Goal: Task Accomplishment & Management: Manage account settings

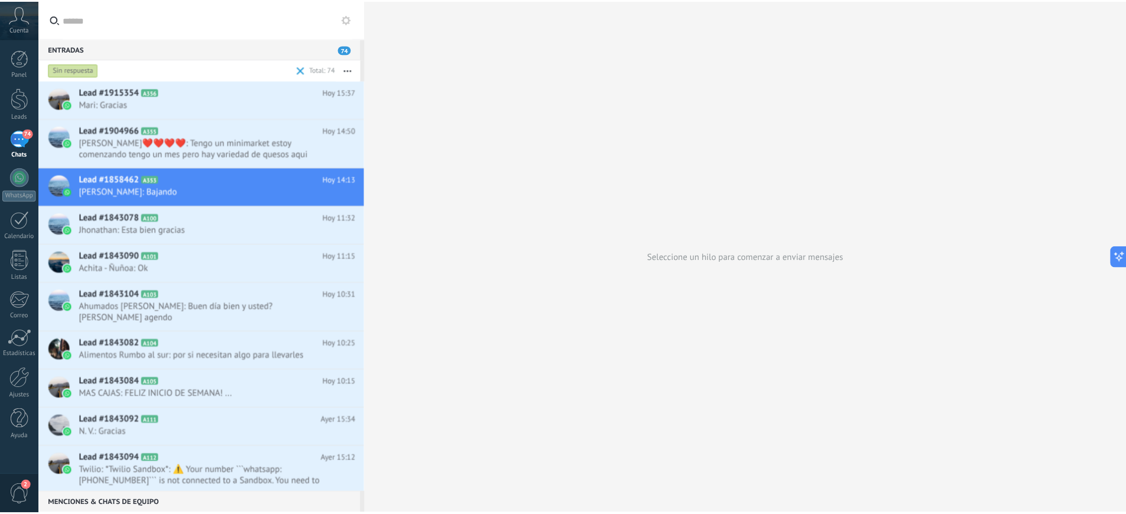
scroll to position [35, 0]
click at [353, 70] on use "button" at bounding box center [350, 70] width 8 height 2
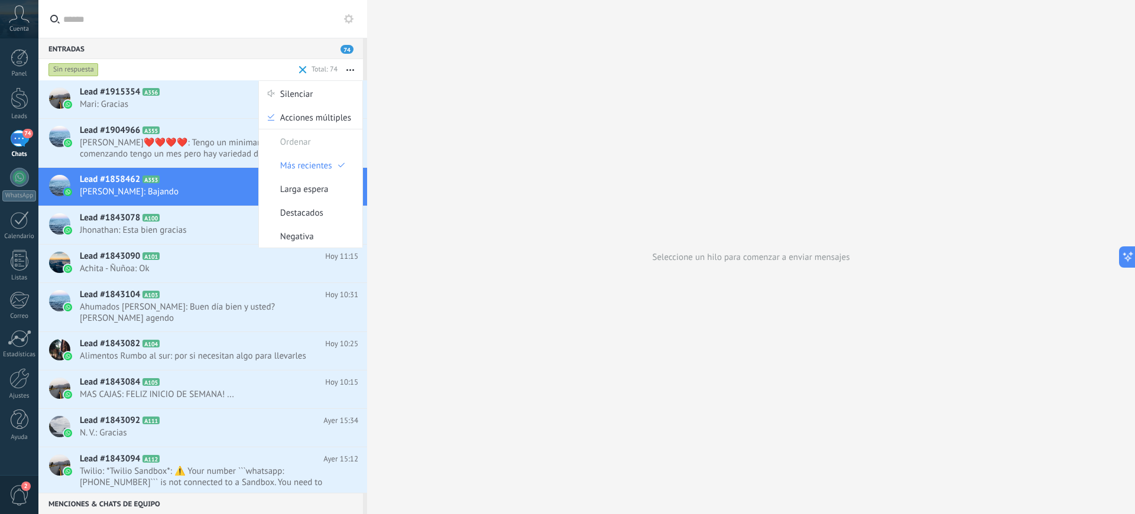
click at [350, 19] on icon at bounding box center [348, 18] width 9 height 9
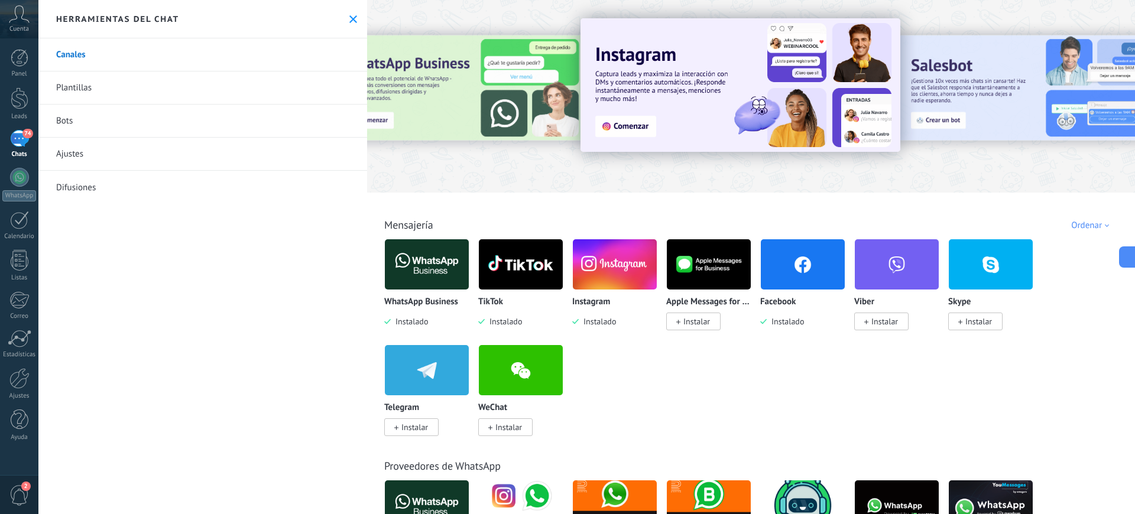
click at [18, 24] on div "Cuenta" at bounding box center [19, 19] width 38 height 38
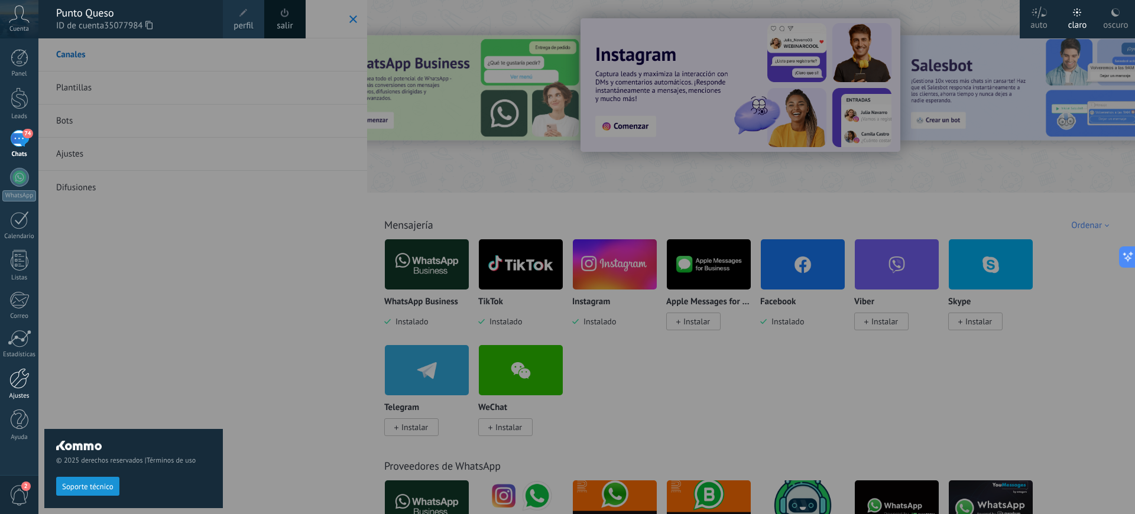
click at [17, 378] on div at bounding box center [19, 378] width 20 height 21
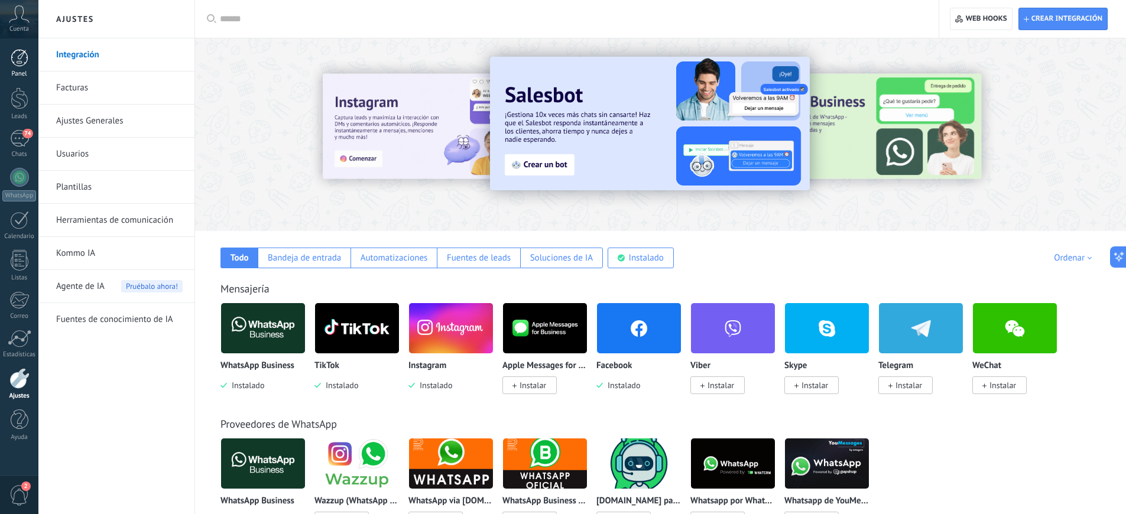
click at [17, 58] on div at bounding box center [20, 58] width 18 height 18
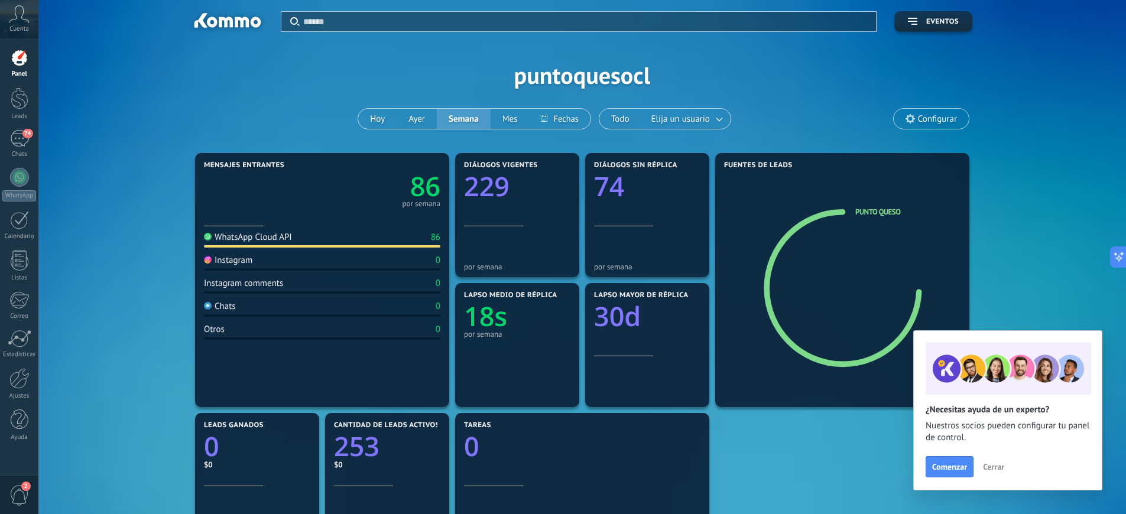
click at [931, 119] on span "Configurar" at bounding box center [937, 119] width 39 height 10
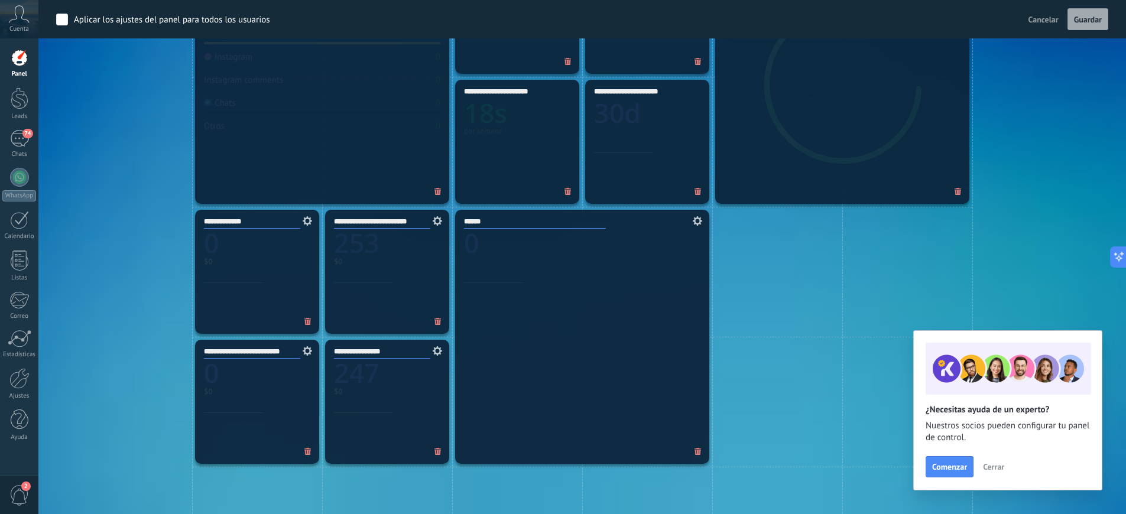
scroll to position [435, 0]
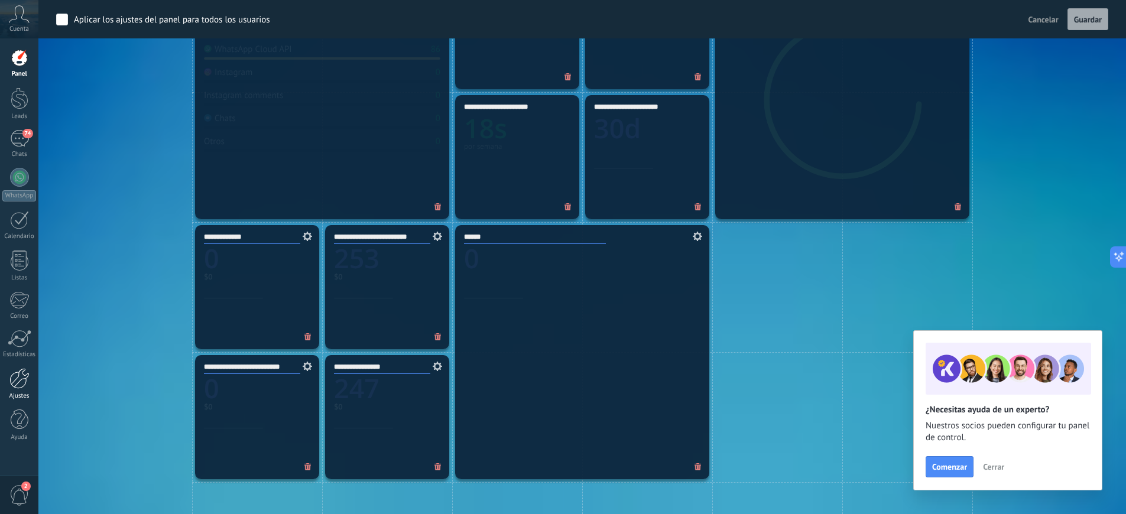
click at [21, 381] on div at bounding box center [19, 378] width 20 height 21
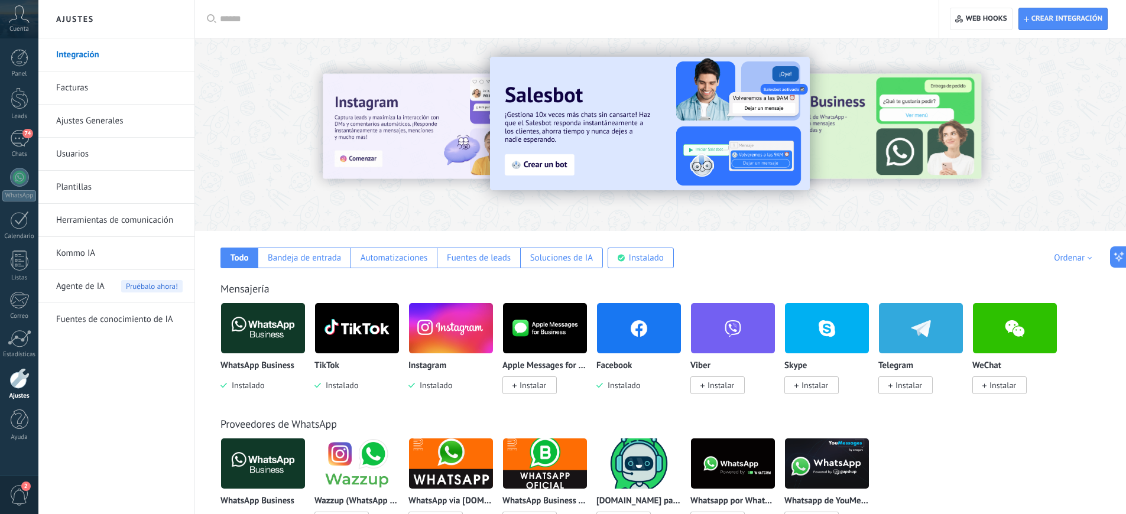
click at [76, 156] on link "Usuarios" at bounding box center [119, 154] width 126 height 33
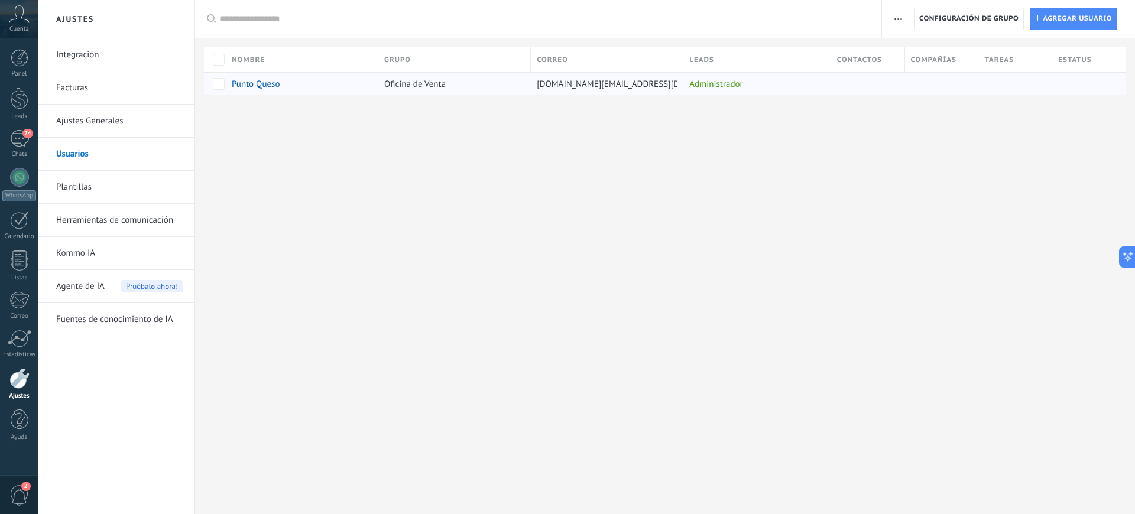
click at [726, 82] on div "Administrador" at bounding box center [754, 84] width 142 height 22
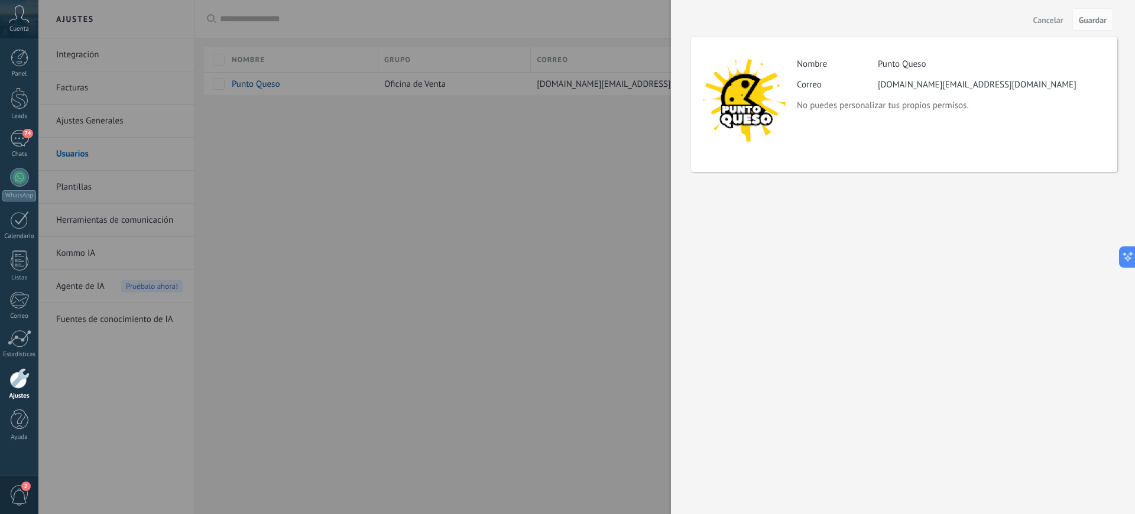
click at [1045, 18] on span "Cancelar" at bounding box center [1048, 20] width 30 height 8
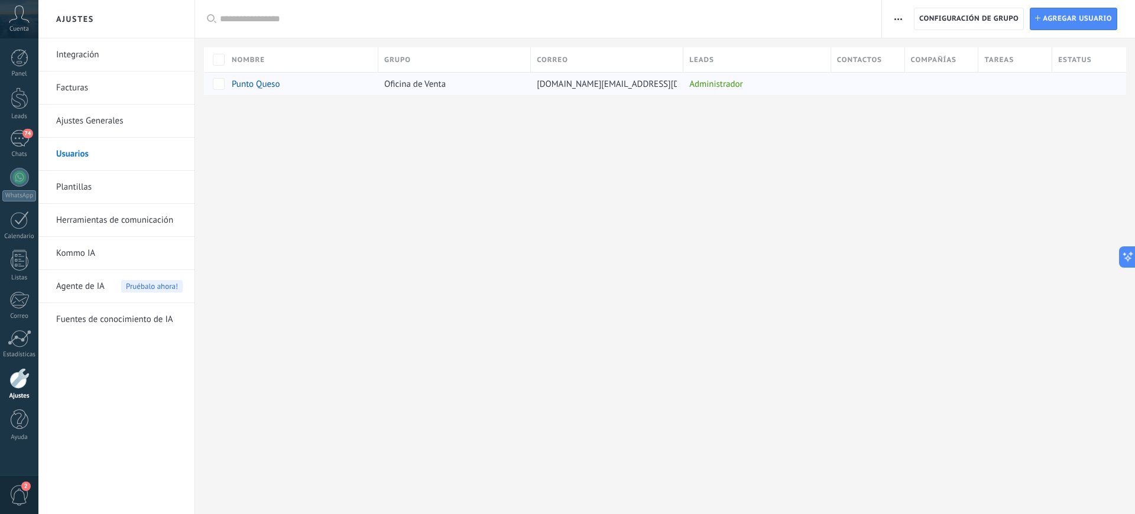
click at [258, 86] on span "Punto Queso" at bounding box center [256, 84] width 48 height 11
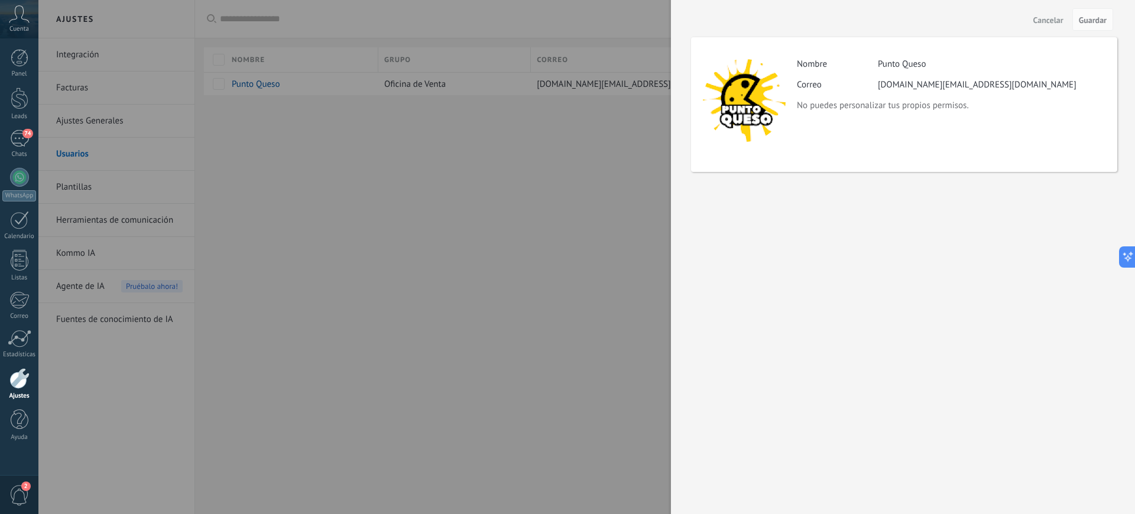
click at [318, 152] on div at bounding box center [567, 257] width 1135 height 514
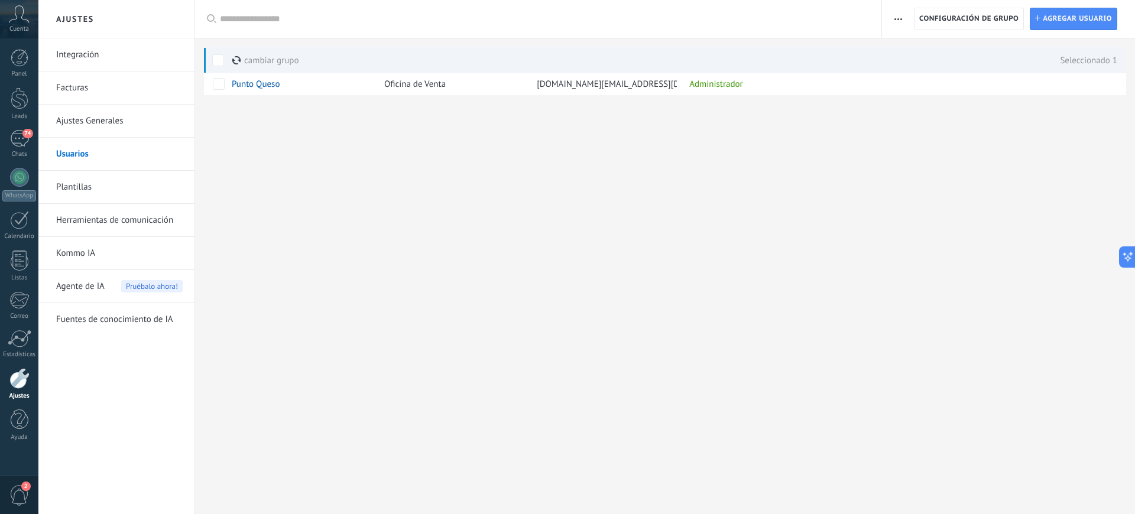
click at [894, 19] on use "button" at bounding box center [898, 19] width 8 height 2
click at [23, 489] on span "2" at bounding box center [25, 486] width 9 height 9
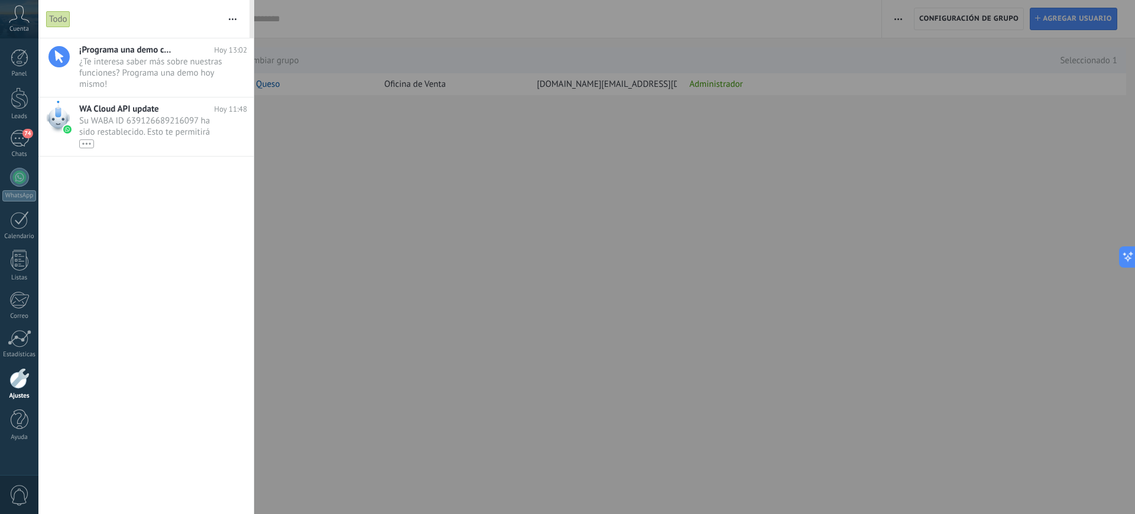
click at [15, 25] on span "Cuenta" at bounding box center [18, 29] width 19 height 8
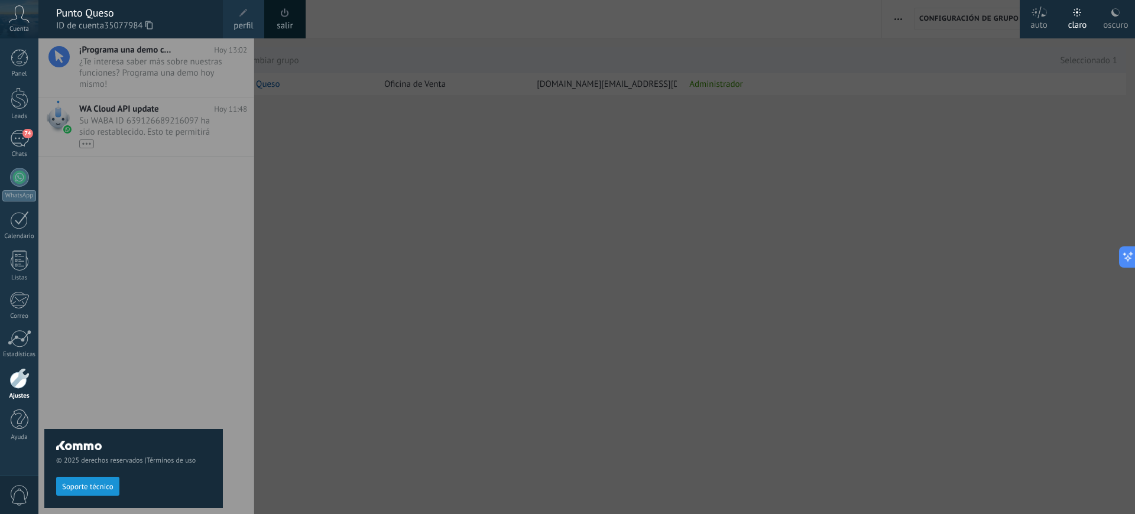
click at [99, 9] on div "Punto Queso" at bounding box center [133, 12] width 155 height 13
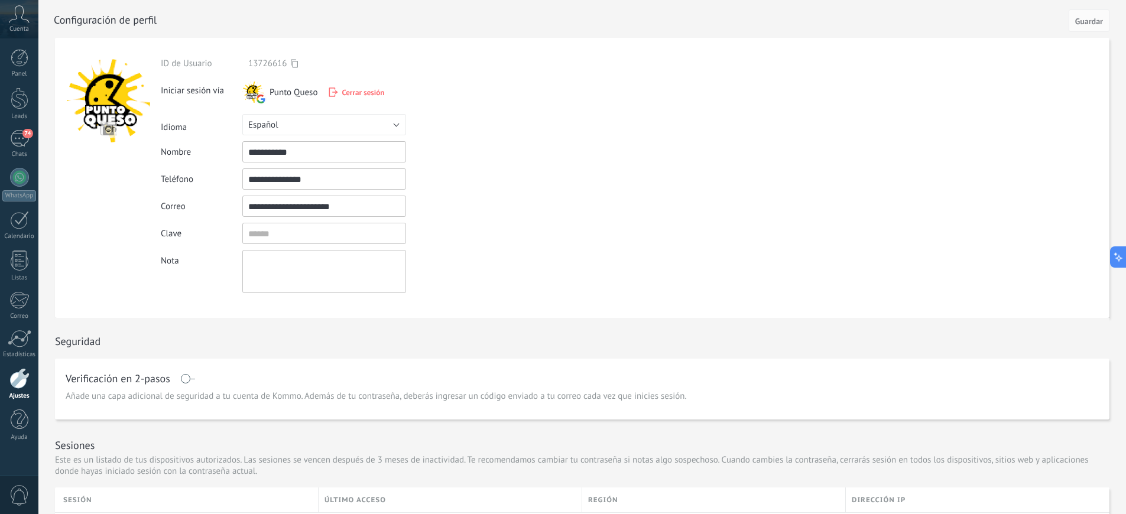
click at [324, 181] on input "**********" at bounding box center [324, 178] width 164 height 21
drag, startPoint x: 356, startPoint y: 181, endPoint x: 170, endPoint y: 139, distance: 190.8
click at [147, 145] on form "**********" at bounding box center [582, 178] width 1054 height 280
click at [692, 218] on form "**********" at bounding box center [582, 178] width 1054 height 280
drag, startPoint x: 370, startPoint y: 209, endPoint x: 93, endPoint y: 178, distance: 278.2
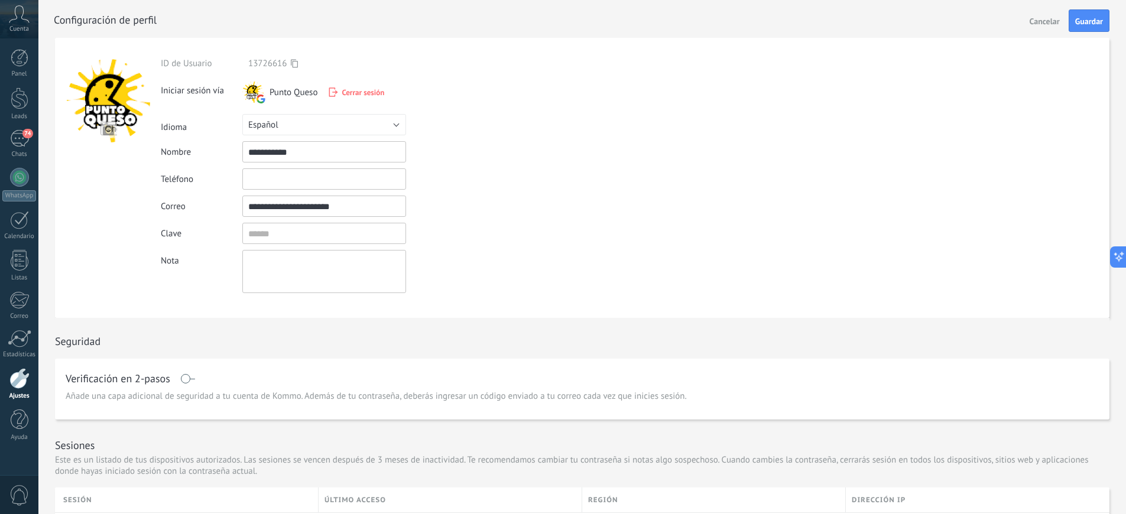
click at [93, 178] on form "**********" at bounding box center [582, 178] width 1054 height 280
click at [305, 230] on input "textbox" at bounding box center [324, 233] width 164 height 21
click at [543, 256] on form "**********" at bounding box center [582, 178] width 1054 height 280
drag, startPoint x: 303, startPoint y: 149, endPoint x: 120, endPoint y: 109, distance: 187.5
click at [85, 103] on form "**********" at bounding box center [582, 178] width 1054 height 280
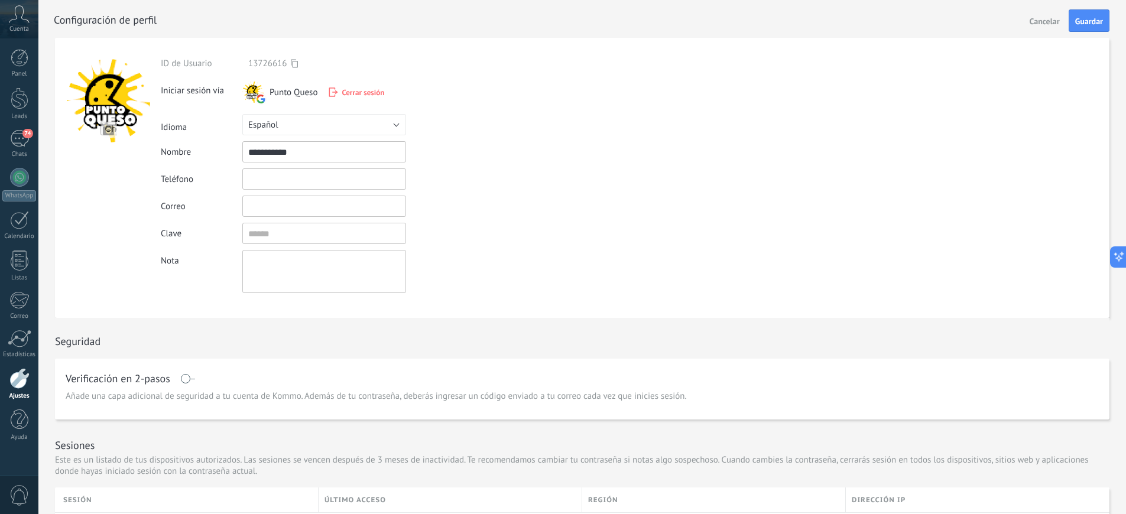
click at [253, 95] on div at bounding box center [252, 92] width 21 height 21
click at [285, 94] on span "Punto Queso" at bounding box center [293, 92] width 48 height 11
click at [18, 185] on div at bounding box center [19, 177] width 19 height 19
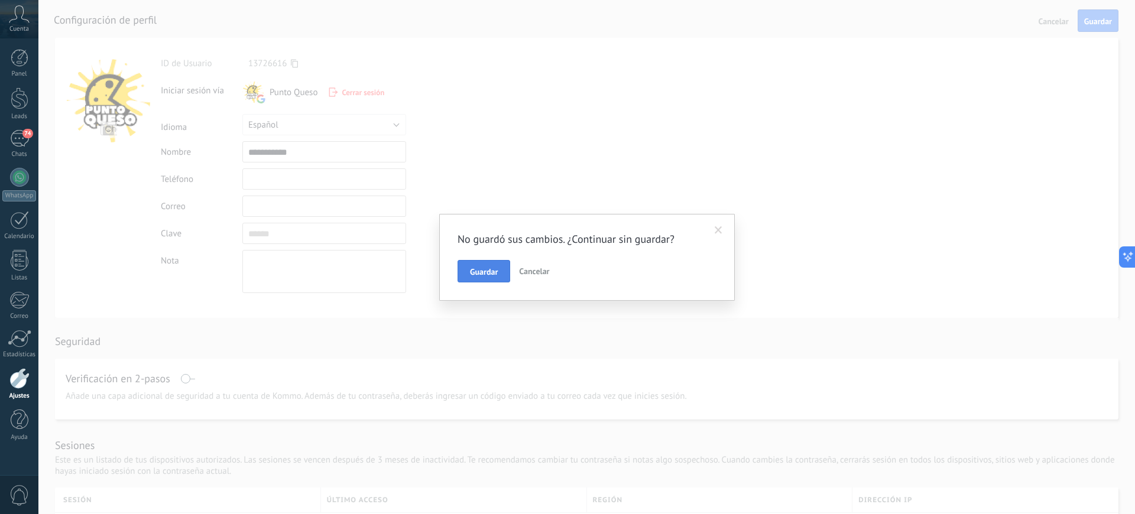
click at [490, 274] on span "Guardar" at bounding box center [484, 272] width 28 height 8
click at [728, 214] on div "E-mail incorrecto" at bounding box center [587, 257] width 332 height 92
click at [733, 225] on span at bounding box center [737, 227] width 8 height 8
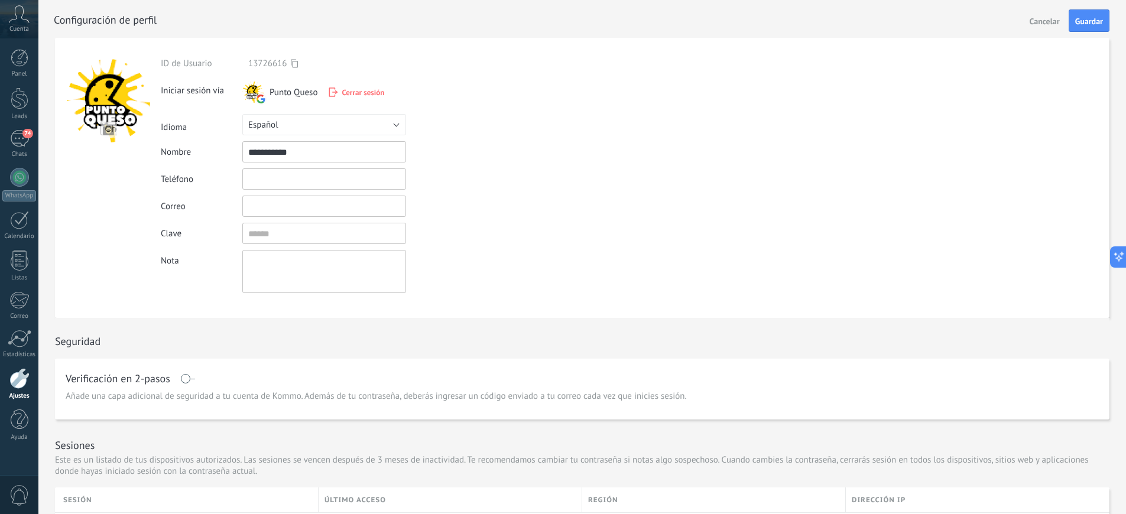
click at [1045, 24] on span "Cancelar" at bounding box center [1044, 21] width 30 height 8
type input "**********"
click at [14, 184] on div at bounding box center [19, 177] width 19 height 19
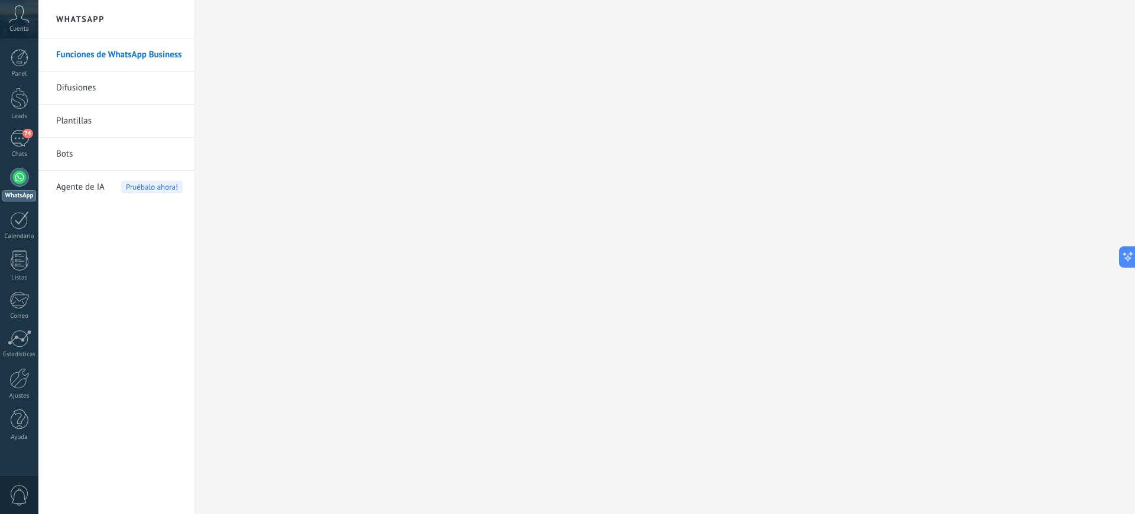
click at [85, 56] on link "Funciones de WhatsApp Business" at bounding box center [119, 54] width 126 height 33
click at [20, 19] on icon at bounding box center [19, 14] width 21 height 18
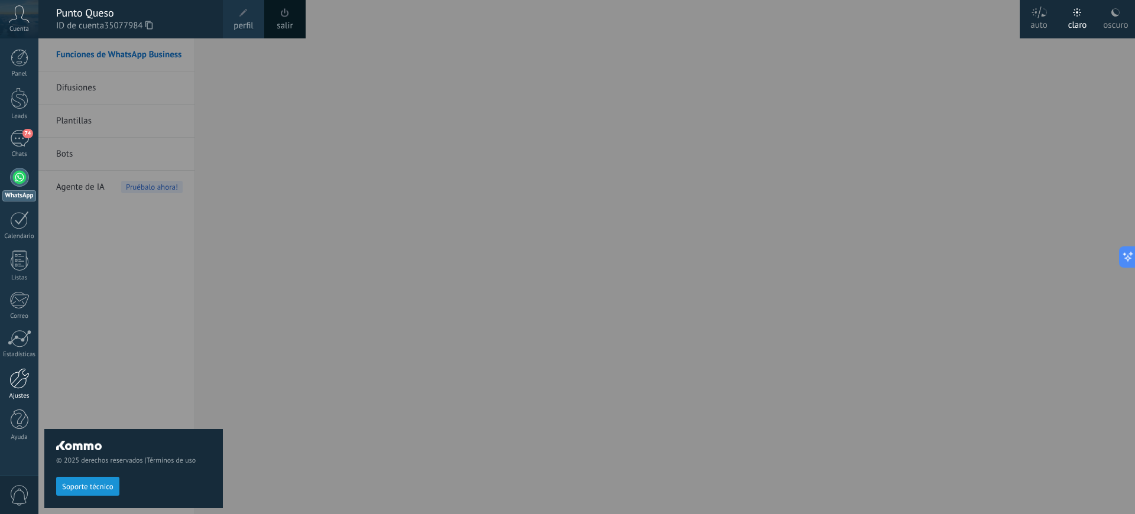
click at [15, 373] on div at bounding box center [19, 378] width 20 height 21
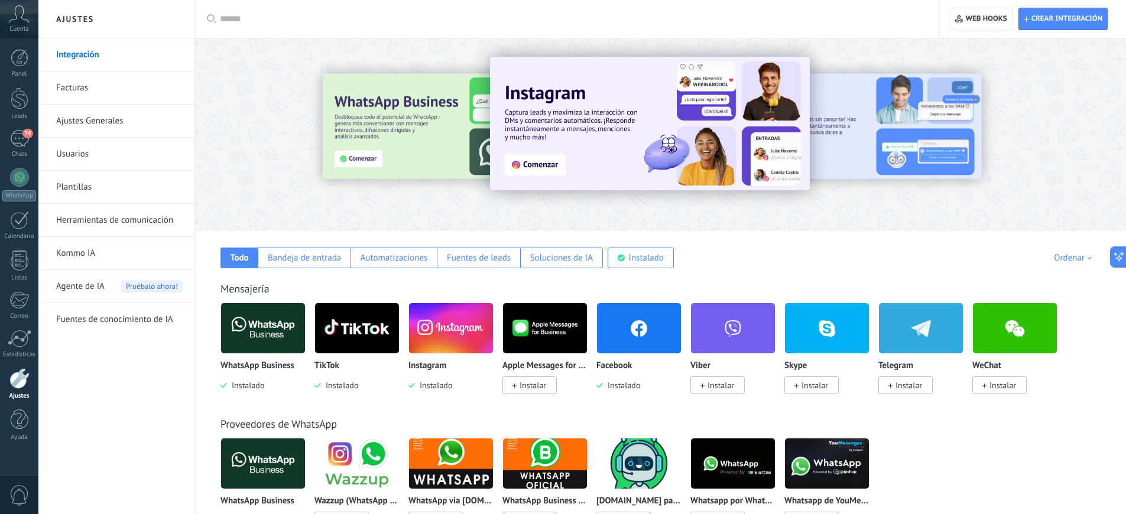
click at [112, 222] on link "Herramientas de comunicación" at bounding box center [119, 220] width 126 height 33
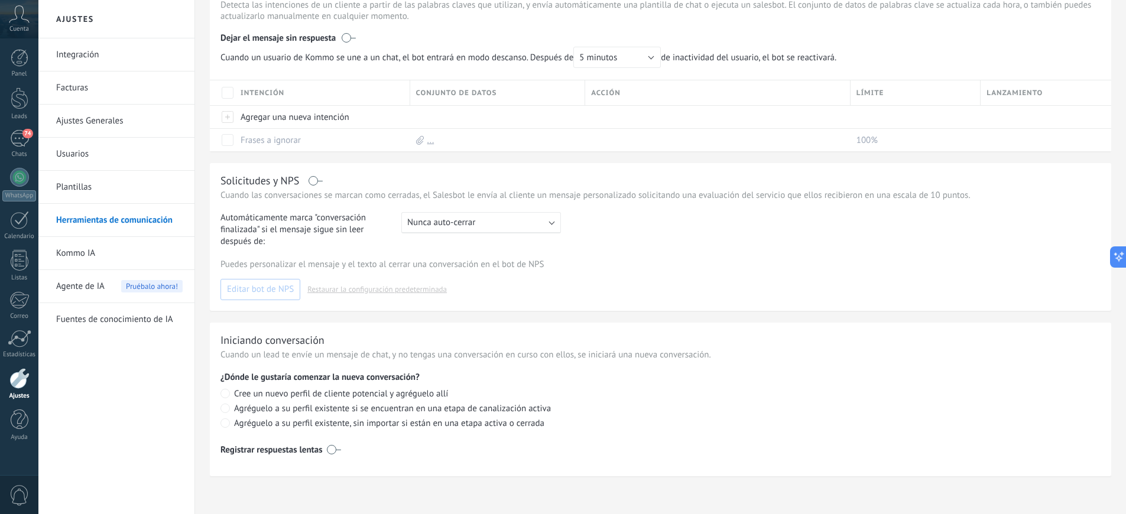
scroll to position [365, 0]
click at [79, 188] on link "Plantillas" at bounding box center [119, 187] width 126 height 33
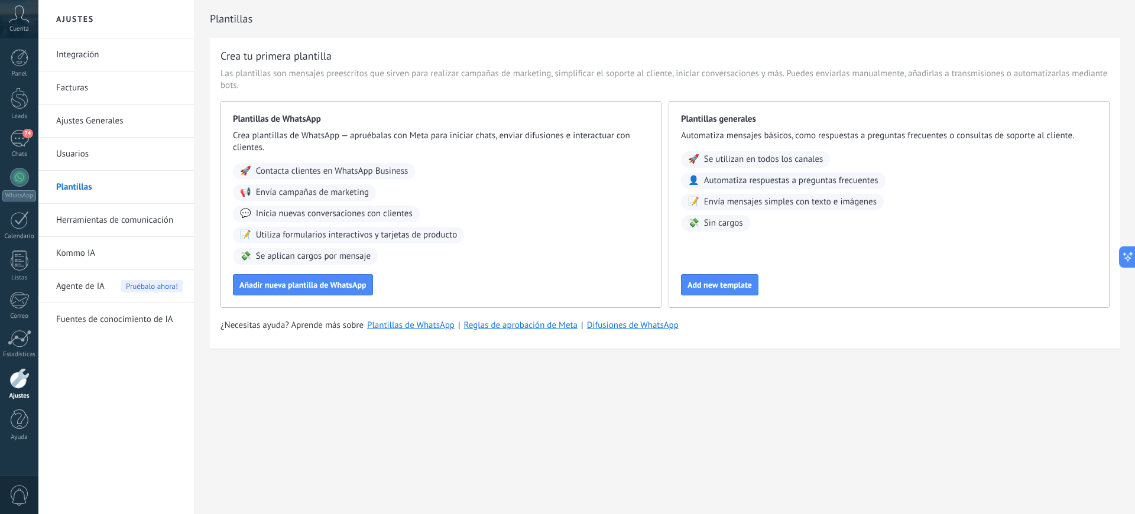
click at [77, 148] on link "Usuarios" at bounding box center [119, 154] width 126 height 33
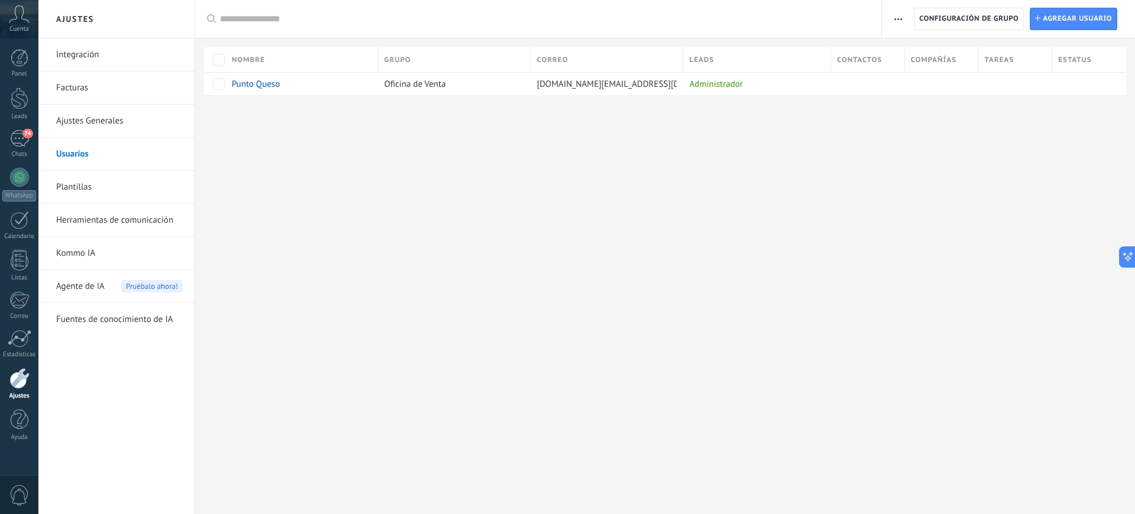
click at [105, 121] on link "Ajustes Generales" at bounding box center [119, 121] width 126 height 33
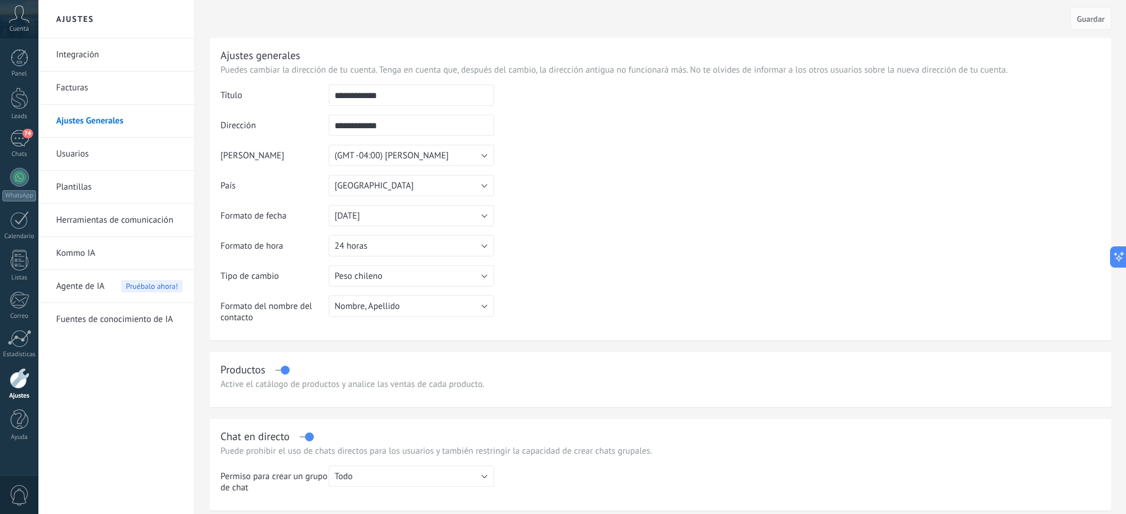
click at [92, 50] on link "Integración" at bounding box center [119, 54] width 126 height 33
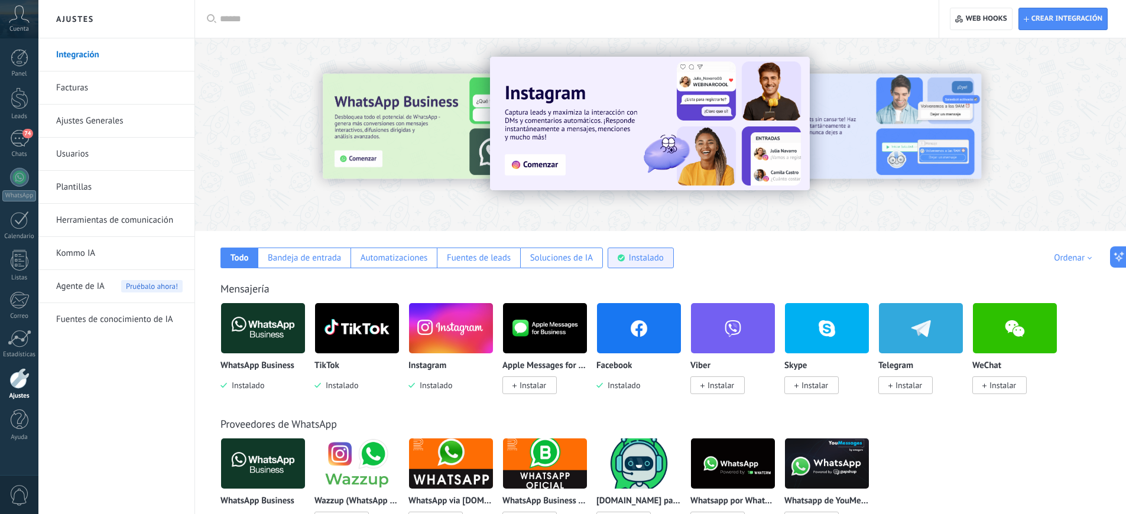
click at [644, 258] on div "Instalado" at bounding box center [646, 257] width 35 height 11
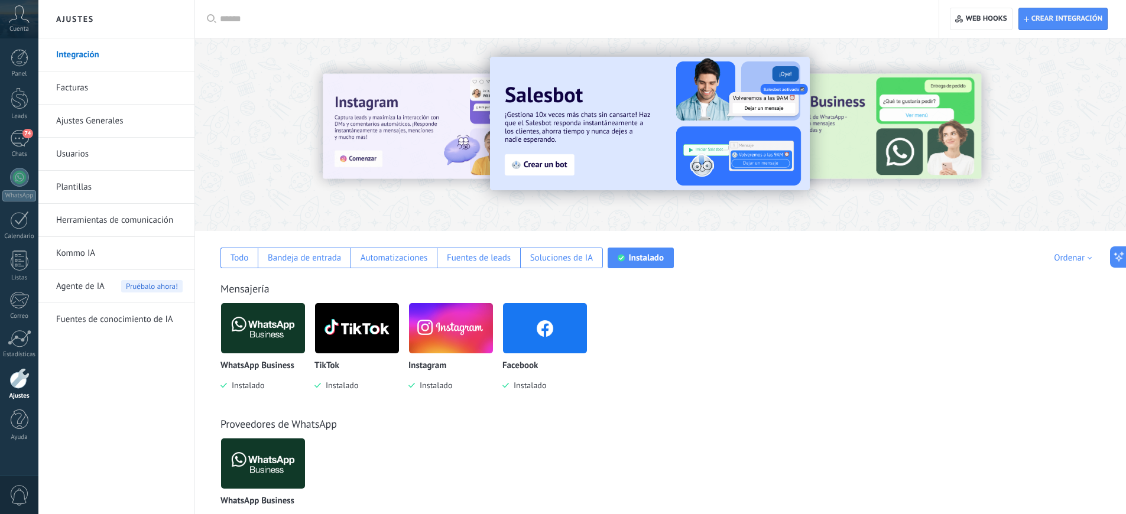
click at [279, 316] on img at bounding box center [263, 328] width 84 height 57
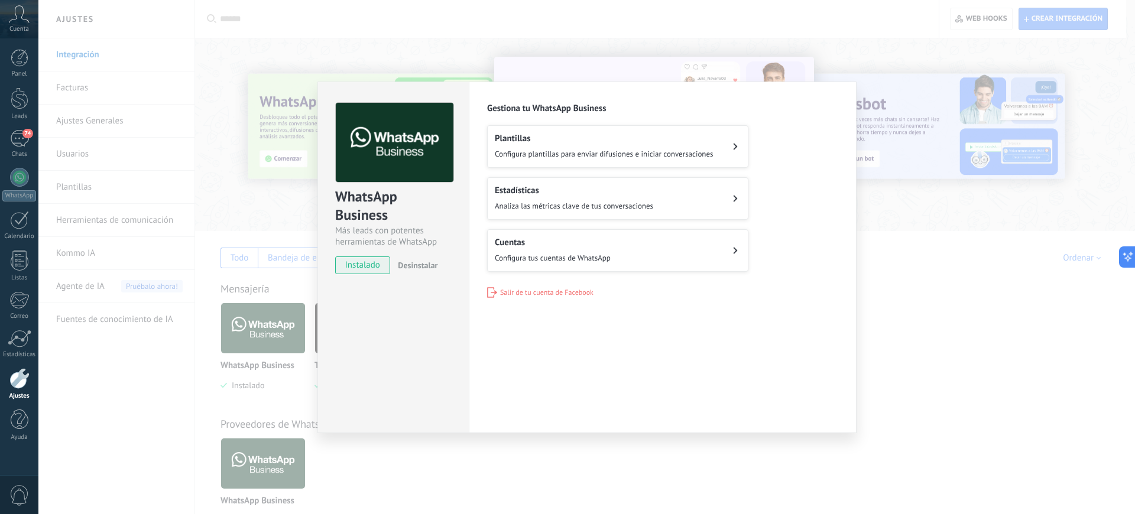
click at [415, 264] on span "Desinstalar" at bounding box center [418, 265] width 40 height 11
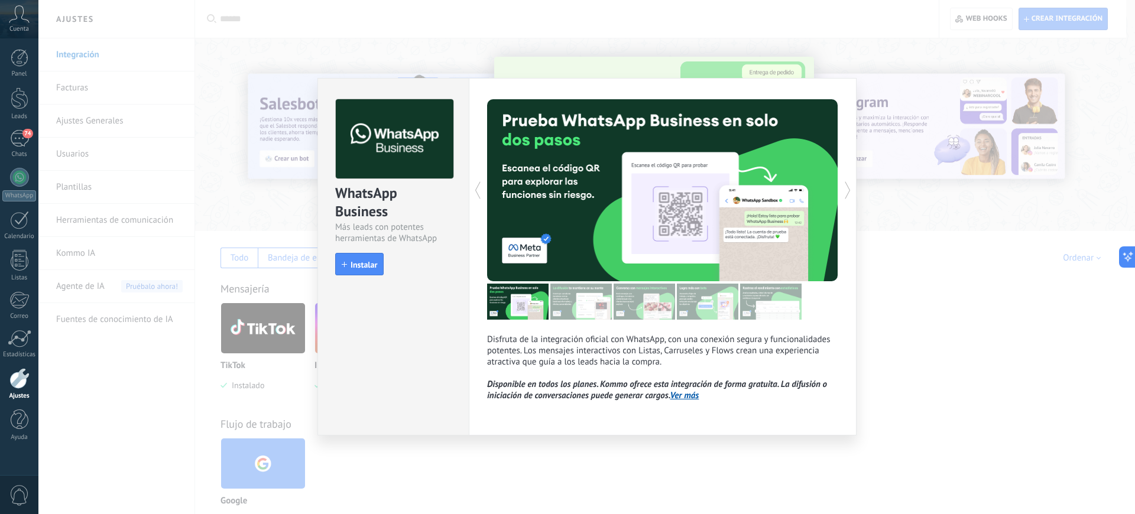
click at [939, 373] on div "WhatsApp Business Más leads con potentes herramientas de WhatsApp install Insta…" at bounding box center [586, 257] width 1096 height 514
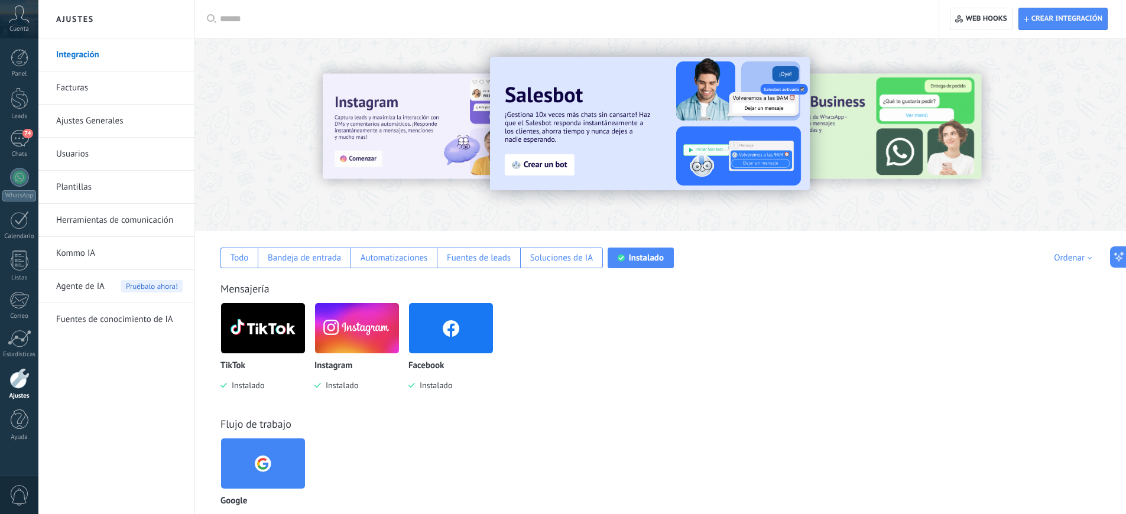
click at [349, 333] on img at bounding box center [357, 328] width 84 height 57
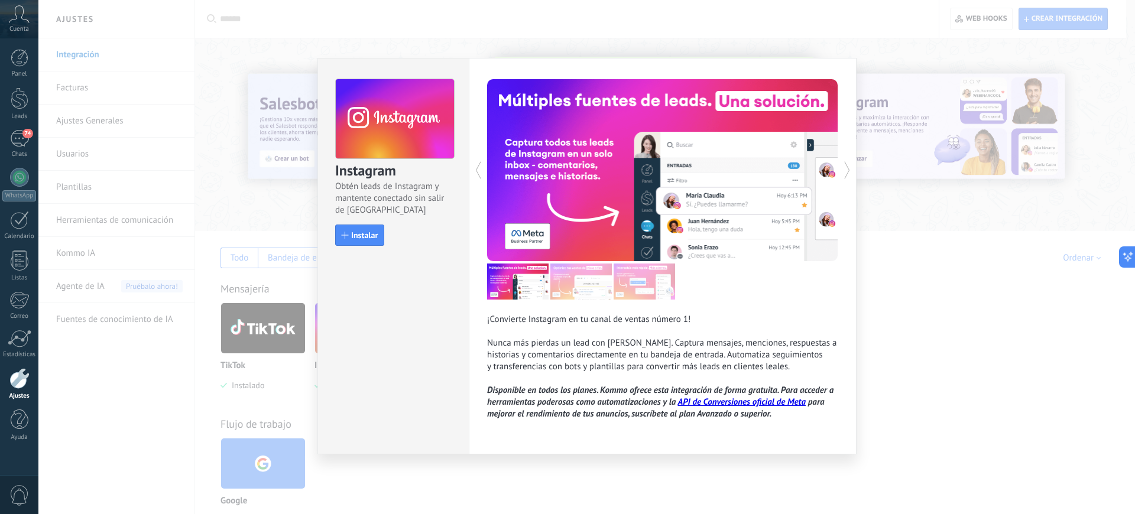
click at [922, 379] on div "Instagram Obtén leads de Instagram y mantente conectado sin salir de Kommo Inst…" at bounding box center [586, 257] width 1096 height 514
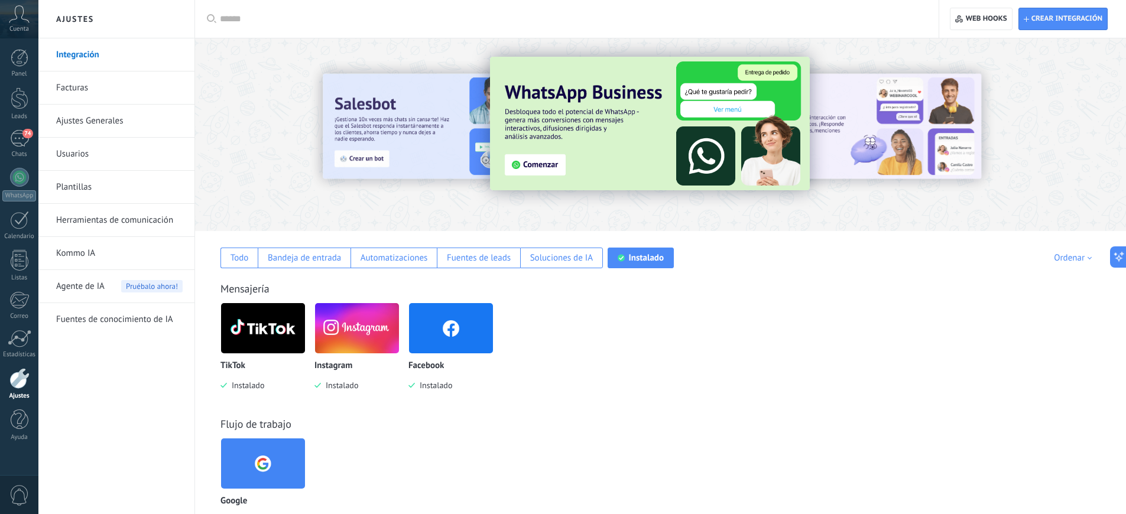
click at [445, 326] on img at bounding box center [451, 328] width 84 height 57
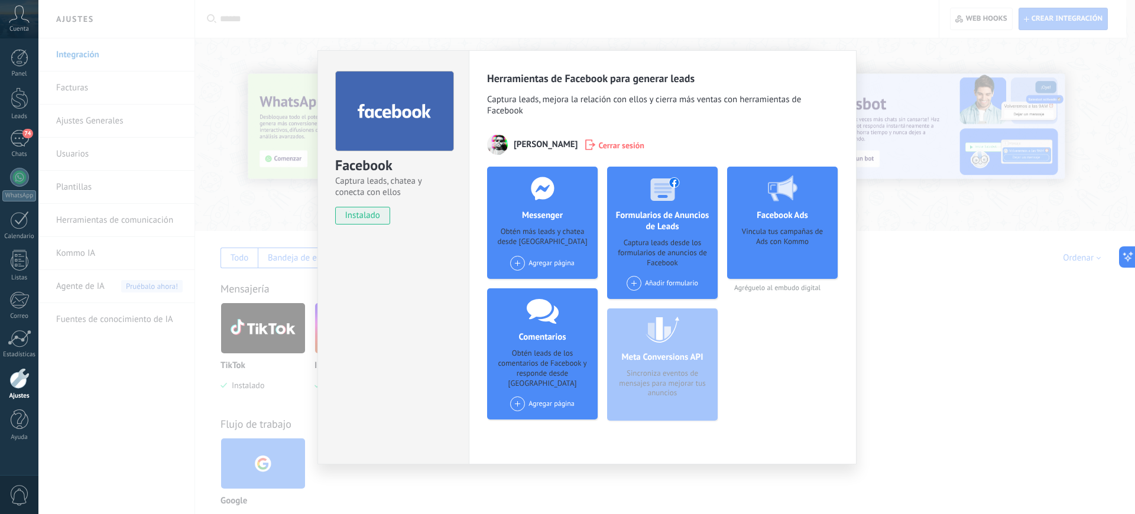
click at [621, 142] on span "Cerrar sesión" at bounding box center [621, 145] width 46 height 12
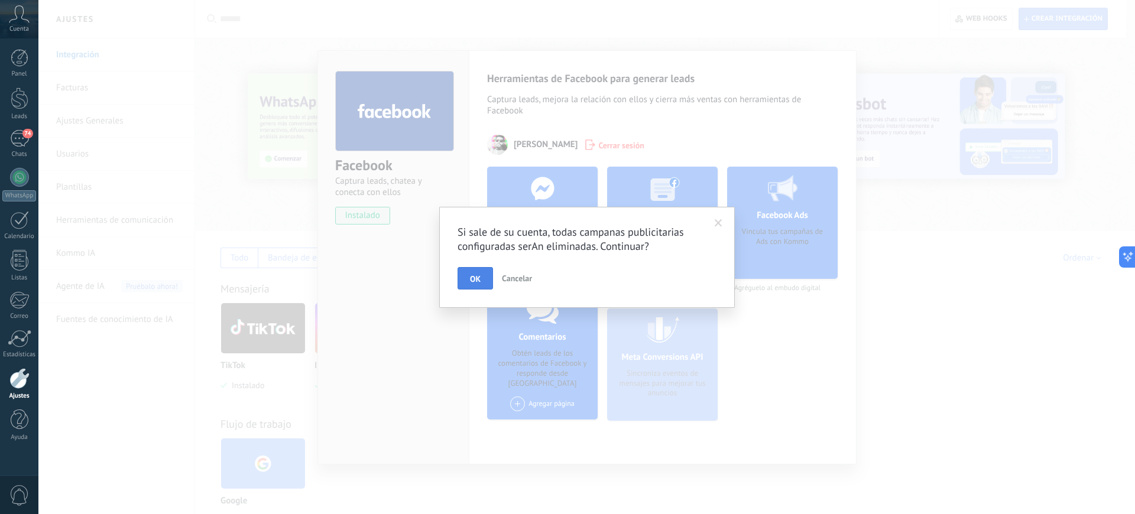
click at [480, 278] on button "OK" at bounding box center [474, 278] width 35 height 22
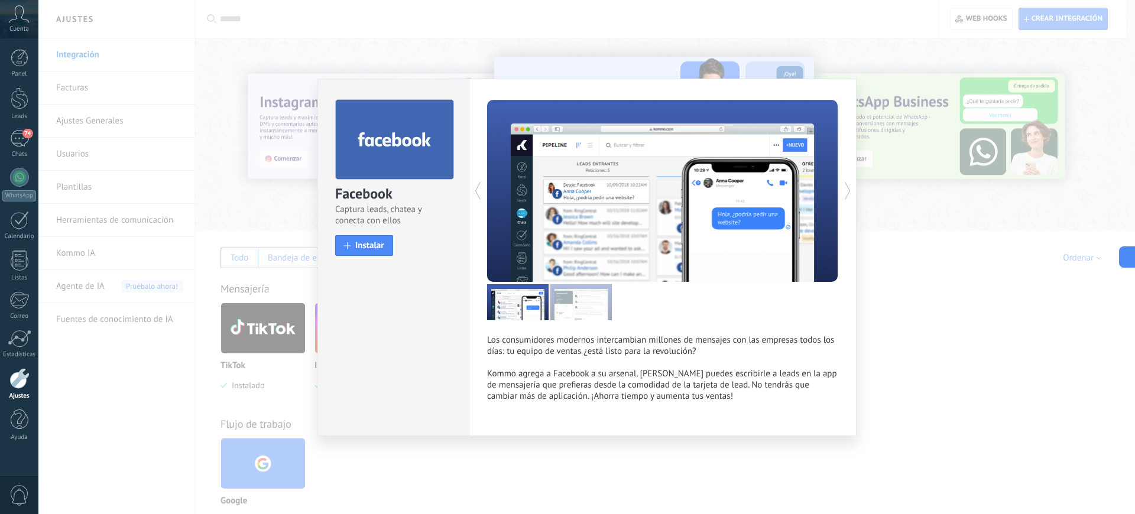
click at [918, 373] on div "Facebook Captura leads, chatea y conecta con ellos install Instalar Los consumi…" at bounding box center [586, 257] width 1096 height 514
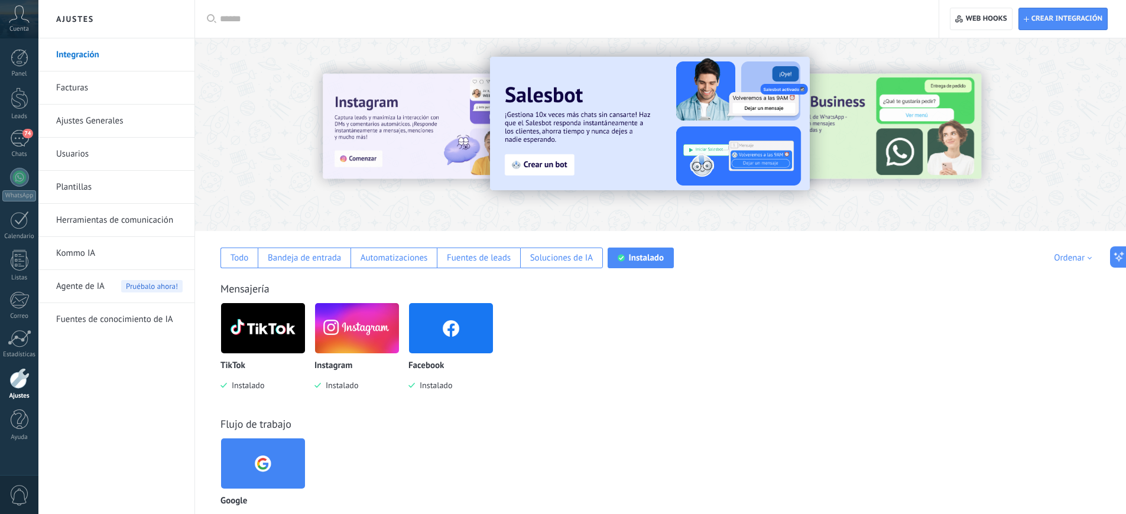
click at [357, 323] on img at bounding box center [357, 328] width 84 height 57
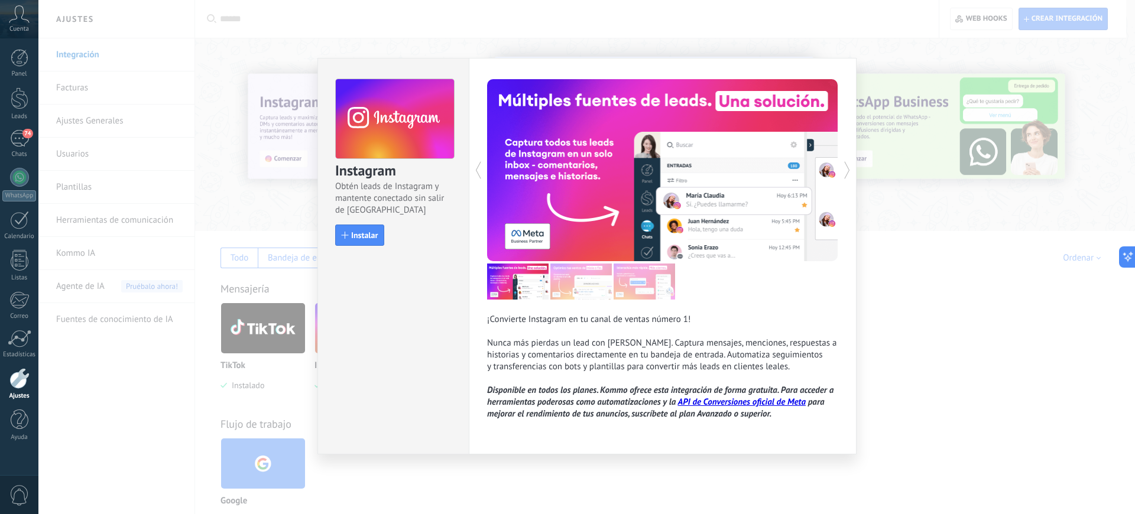
click at [995, 343] on div "Instagram Obtén leads de Instagram y mantente conectado sin salir de Kommo Inst…" at bounding box center [586, 257] width 1096 height 514
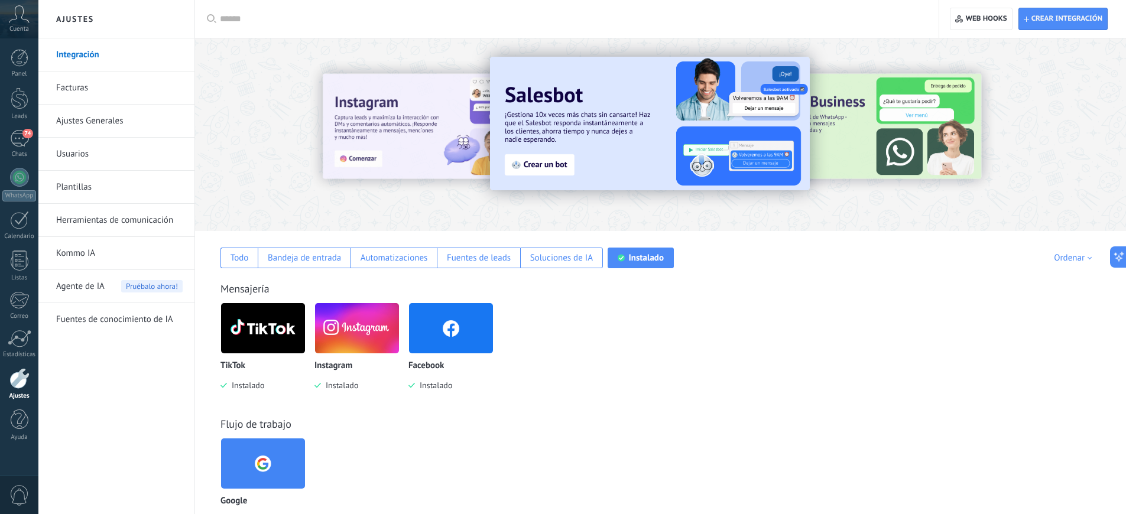
click at [276, 329] on img at bounding box center [263, 328] width 84 height 57
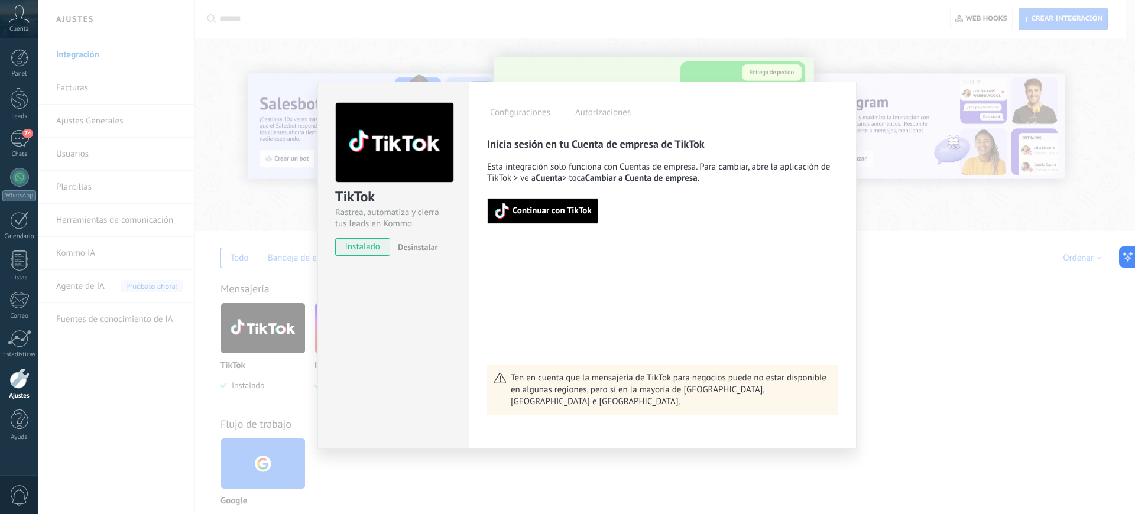
click at [420, 248] on span "Desinstalar" at bounding box center [418, 247] width 40 height 11
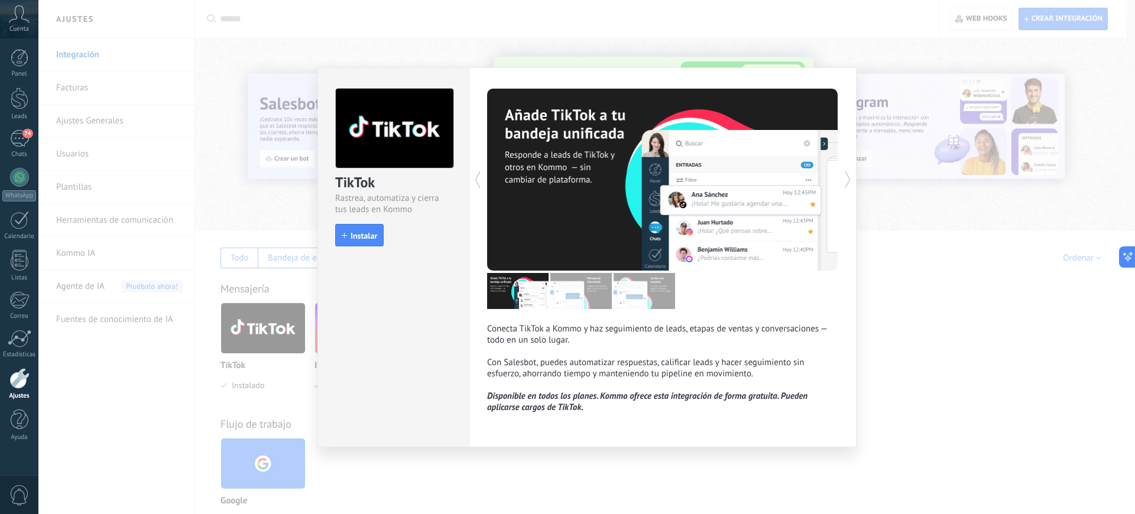
click at [1010, 406] on div "TikTok Rastrea, automatiza y cierra tus leads en Kommo install Instalar Conecta…" at bounding box center [586, 257] width 1096 height 514
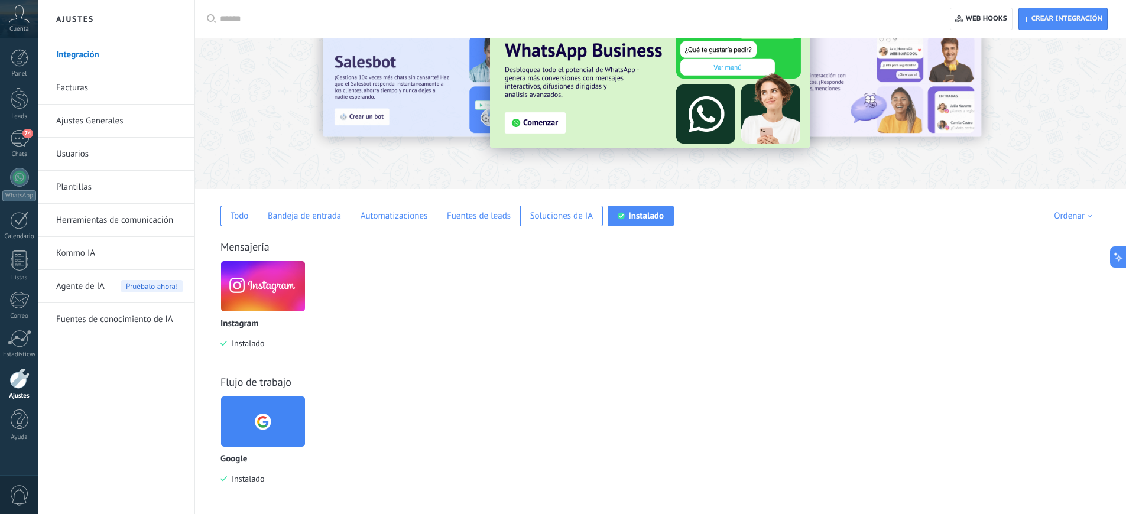
scroll to position [44, 0]
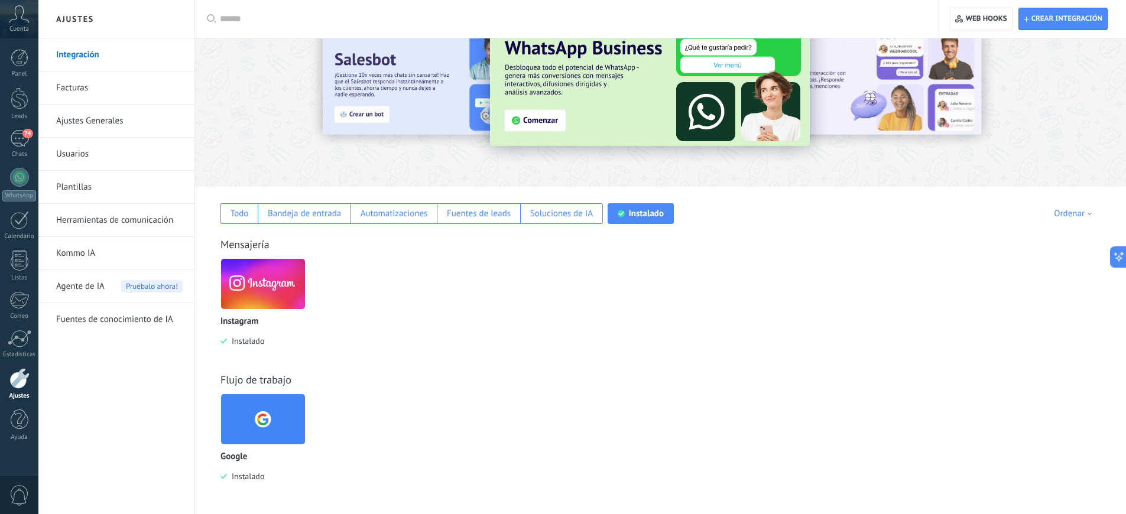
click at [277, 291] on img at bounding box center [263, 283] width 84 height 57
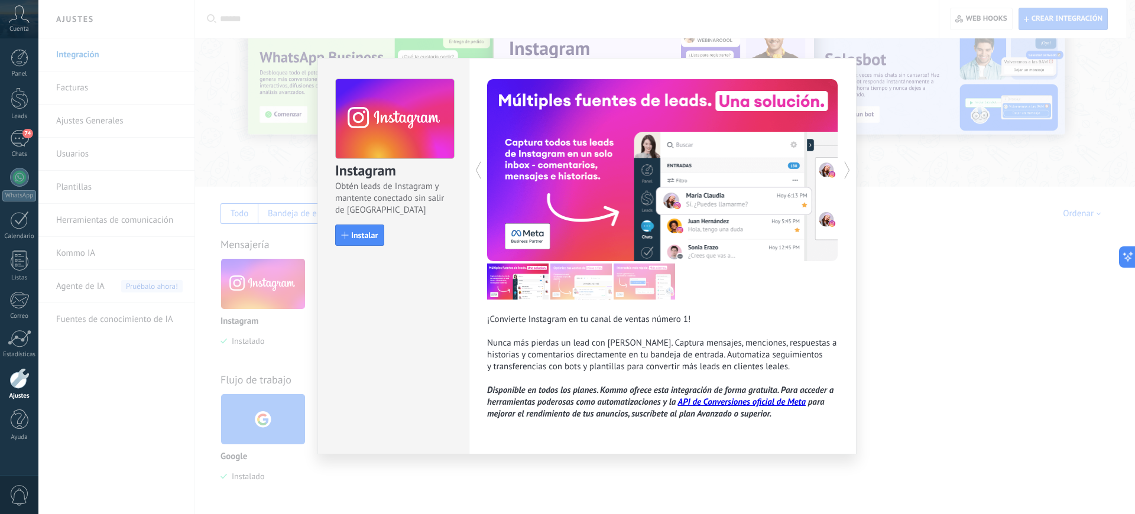
click at [910, 383] on div "Instagram Obtén leads de Instagram y mantente conectado sin salir de Kommo Inst…" at bounding box center [586, 257] width 1096 height 514
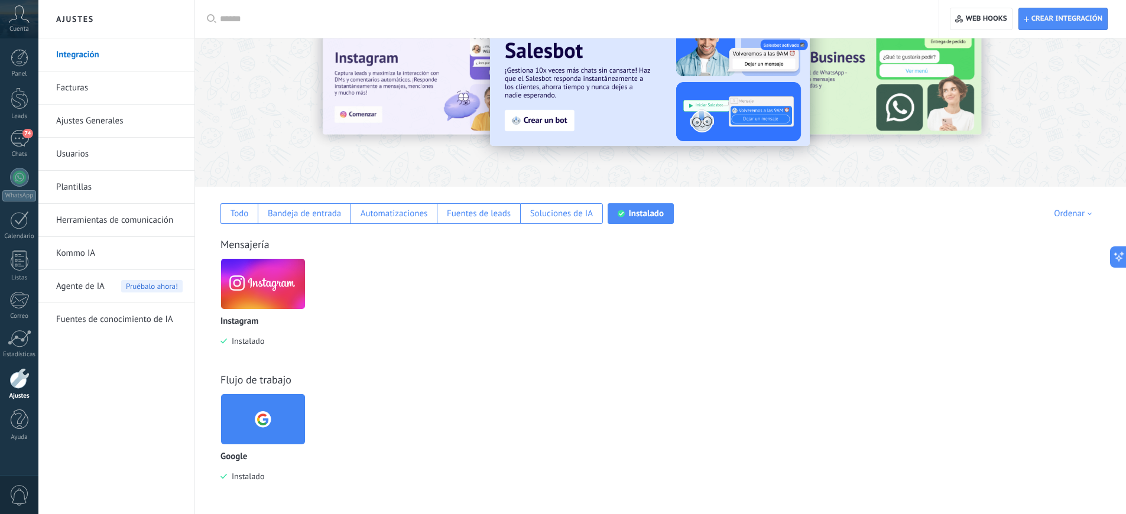
click at [272, 418] on img at bounding box center [263, 419] width 84 height 57
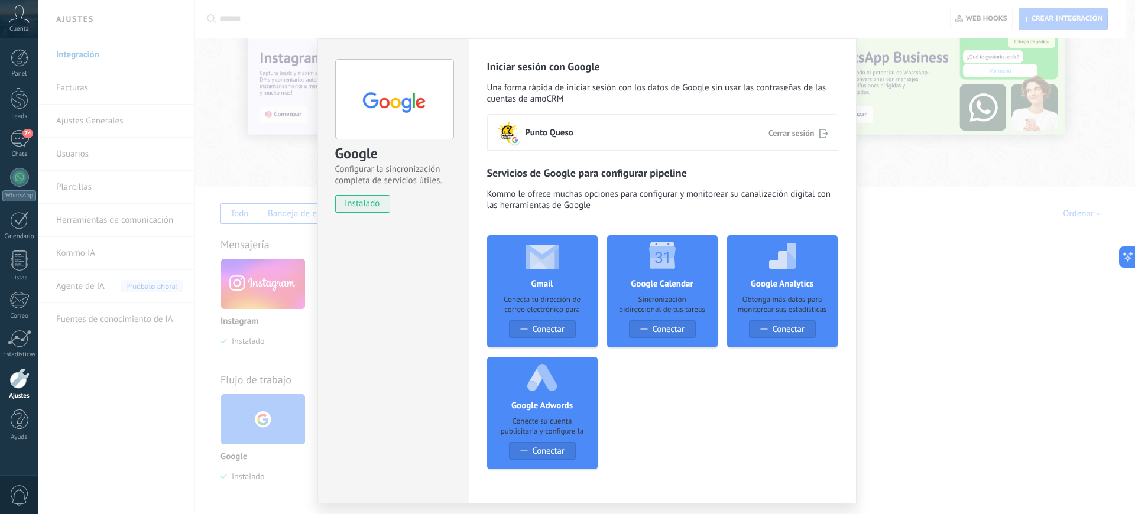
click at [819, 134] on icon at bounding box center [823, 132] width 9 height 11
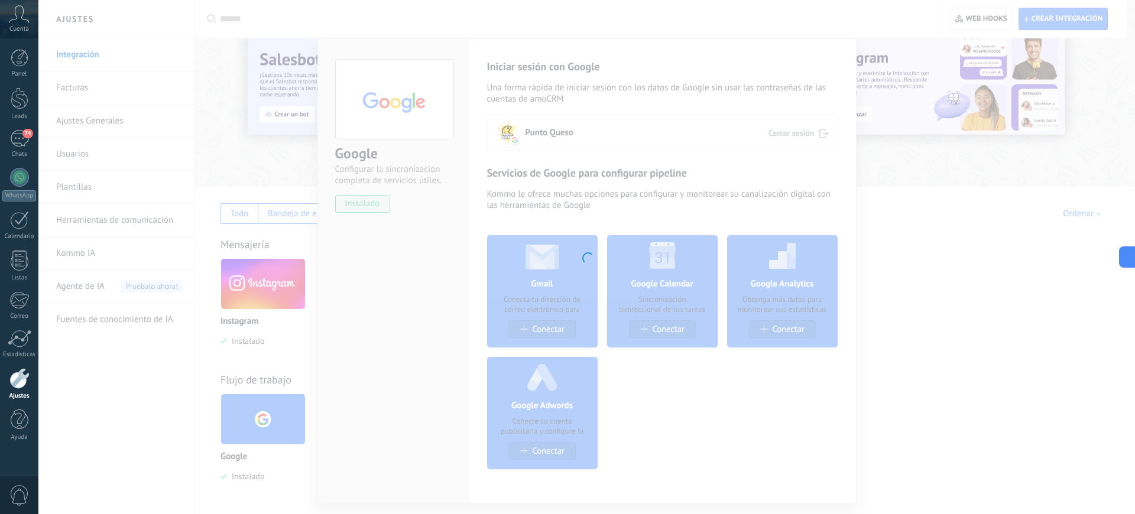
click at [819, 134] on div at bounding box center [586, 257] width 1096 height 514
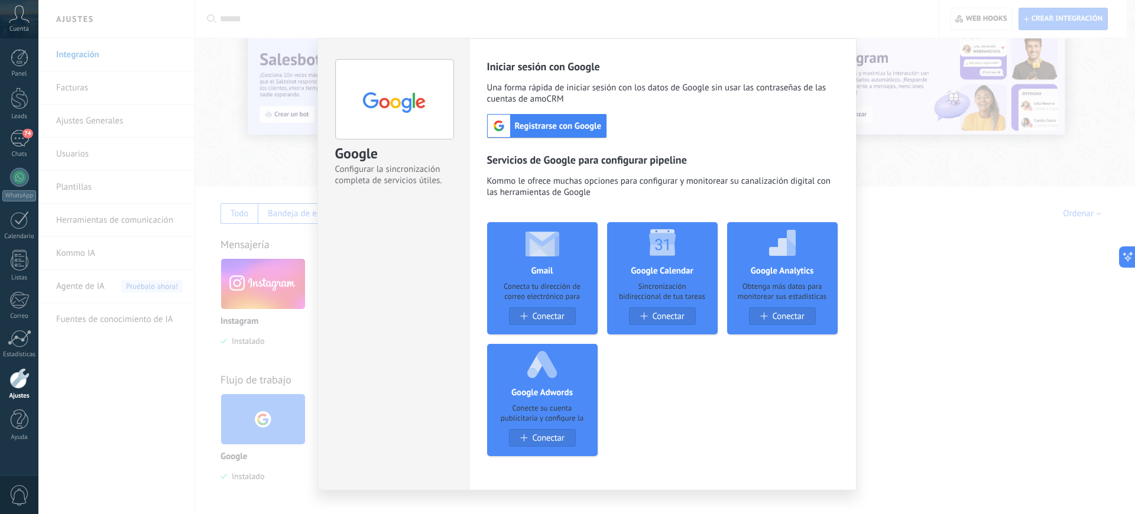
click at [950, 277] on div "Google Configurar la sincronización completa de servicios útiles. install Insta…" at bounding box center [586, 257] width 1096 height 514
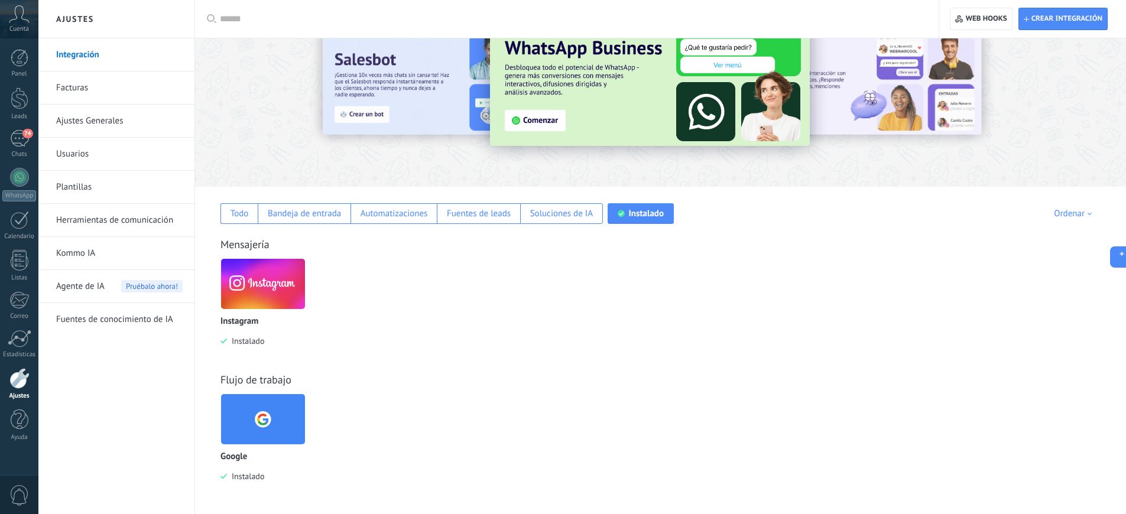
click at [96, 53] on link "Integración" at bounding box center [119, 54] width 126 height 33
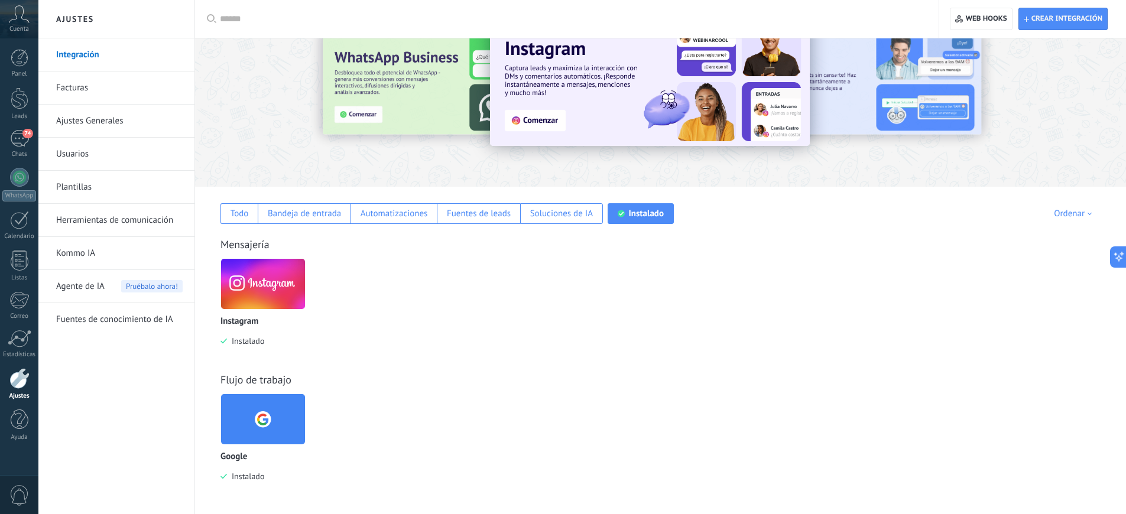
click at [89, 54] on link "Integración" at bounding box center [119, 54] width 126 height 33
click at [243, 210] on div "Todo" at bounding box center [239, 213] width 18 height 11
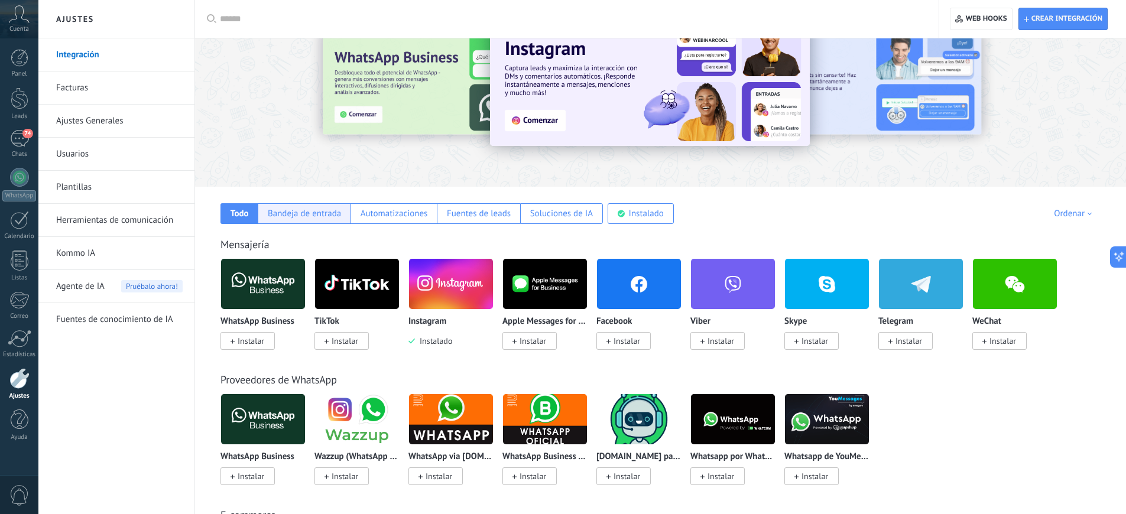
click at [319, 213] on div "Bandeja de entrada" at bounding box center [304, 213] width 73 height 11
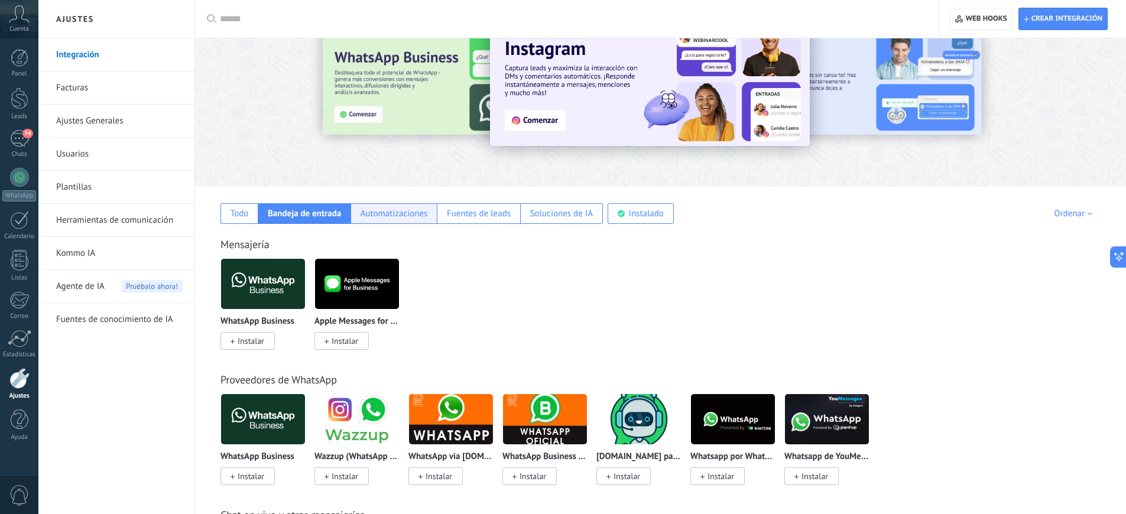
click at [389, 213] on div "Automatizaciones" at bounding box center [393, 213] width 67 height 11
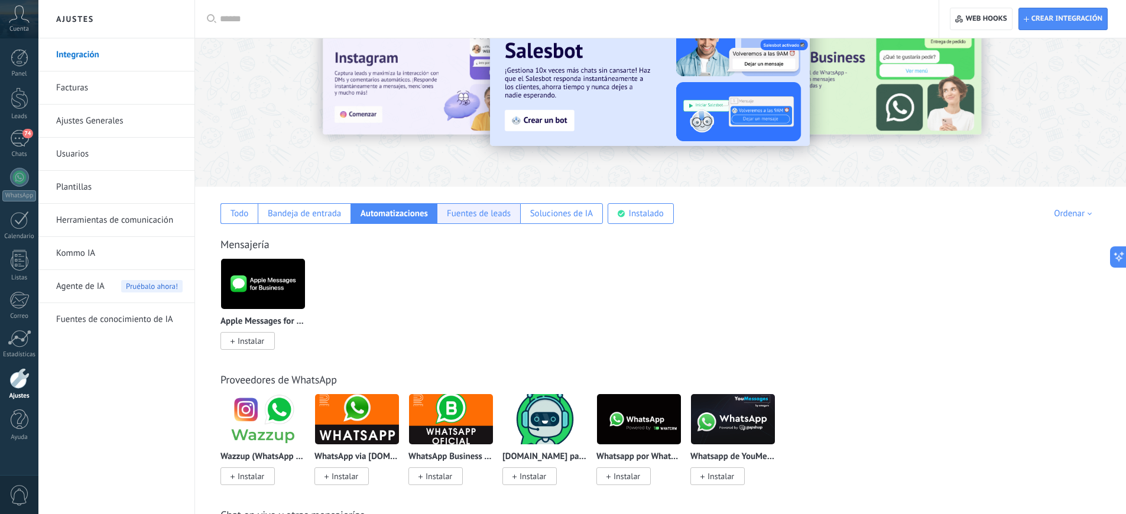
click at [476, 214] on div "Fuentes de leads" at bounding box center [479, 213] width 64 height 11
click at [571, 216] on div "Soluciones de IA" at bounding box center [561, 213] width 63 height 11
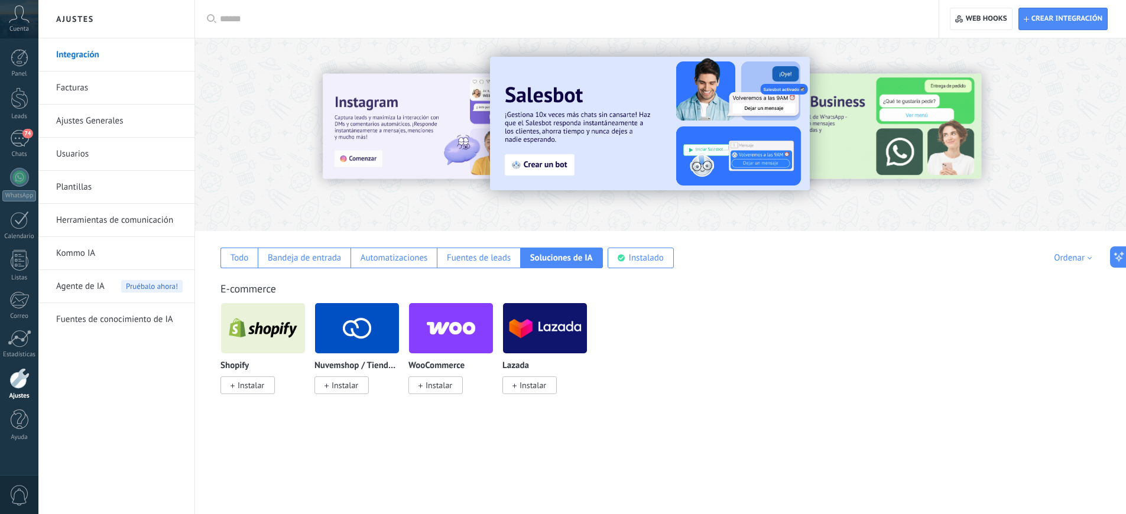
scroll to position [0, 0]
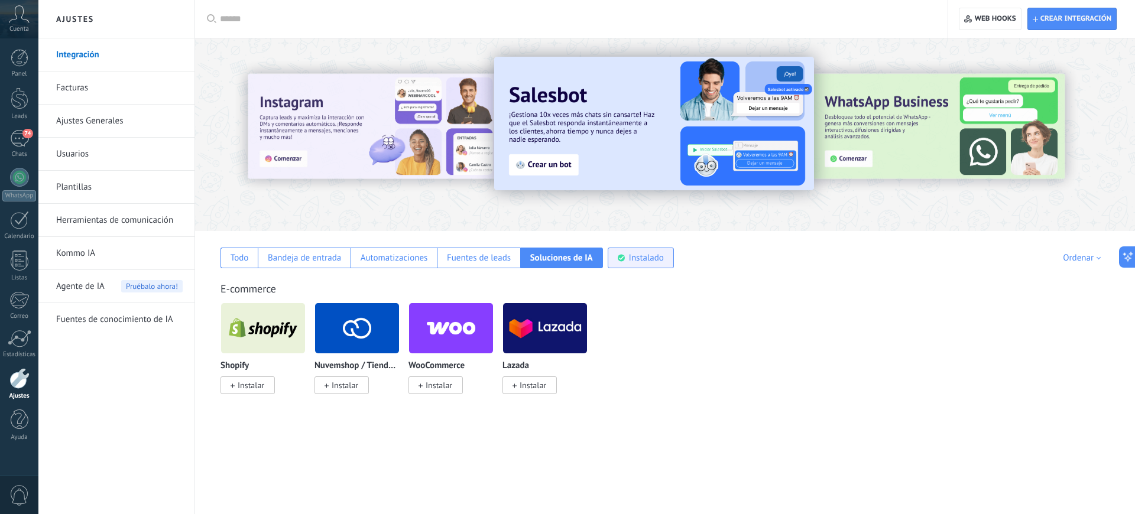
click at [657, 257] on div "Instalado" at bounding box center [646, 257] width 35 height 11
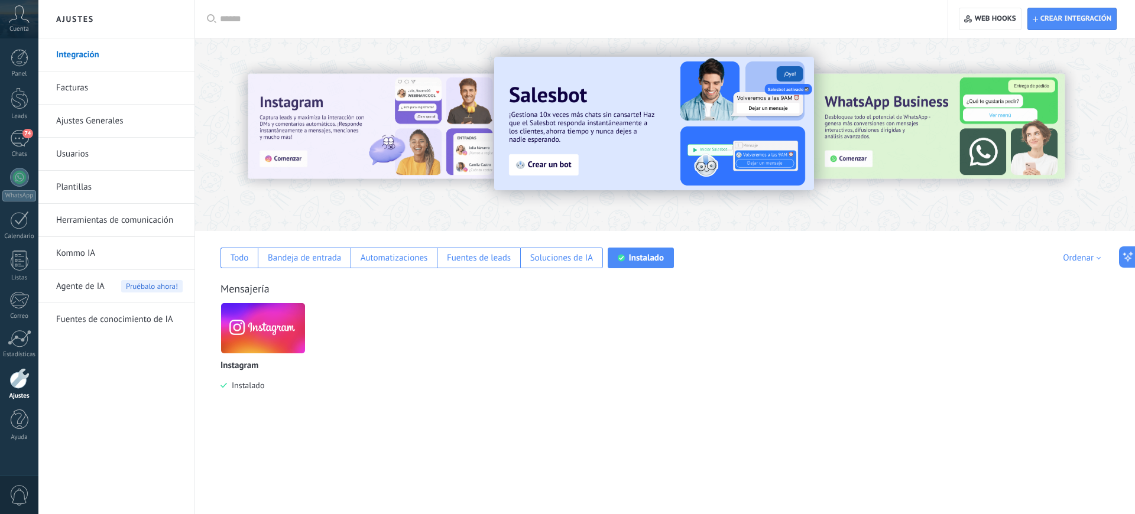
click at [217, 331] on div "Mensajería Instagram Instalado" at bounding box center [665, 325] width 916 height 135
click at [256, 324] on img at bounding box center [263, 328] width 84 height 57
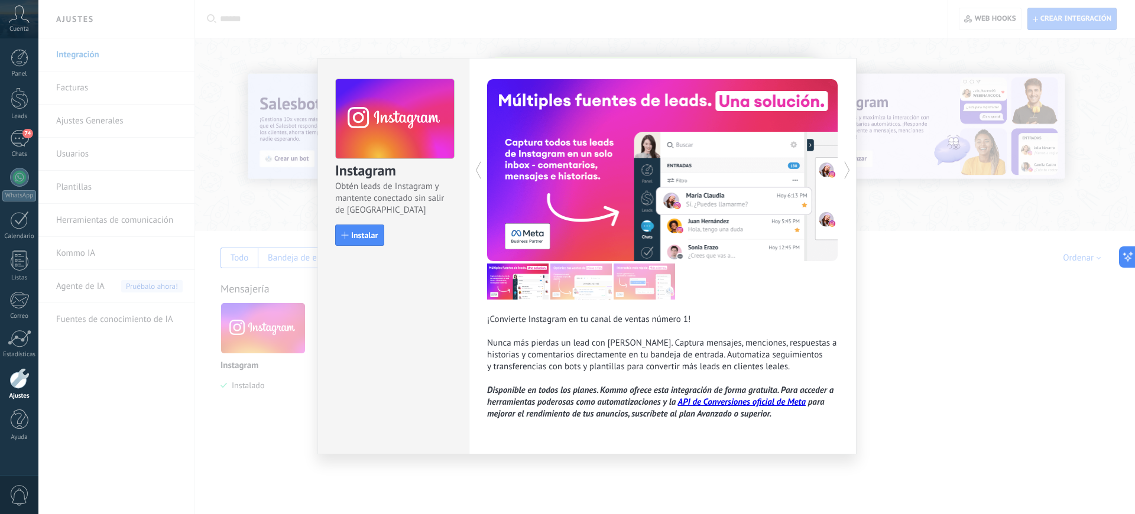
click at [914, 358] on div "Instagram Obtén leads de Instagram y mantente conectado sin salir de Kommo Inst…" at bounding box center [586, 257] width 1096 height 514
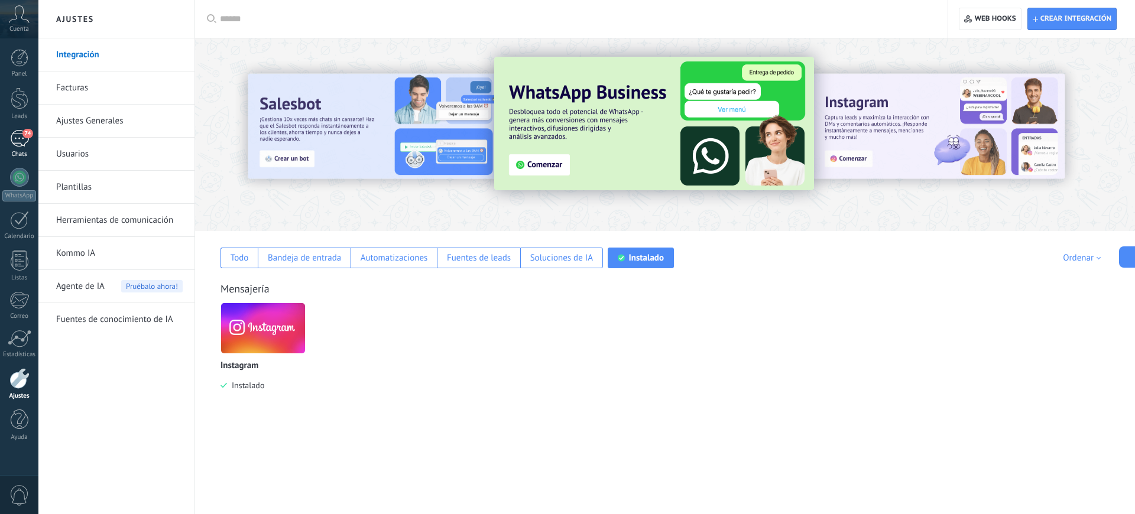
click at [28, 139] on div "74" at bounding box center [19, 138] width 19 height 17
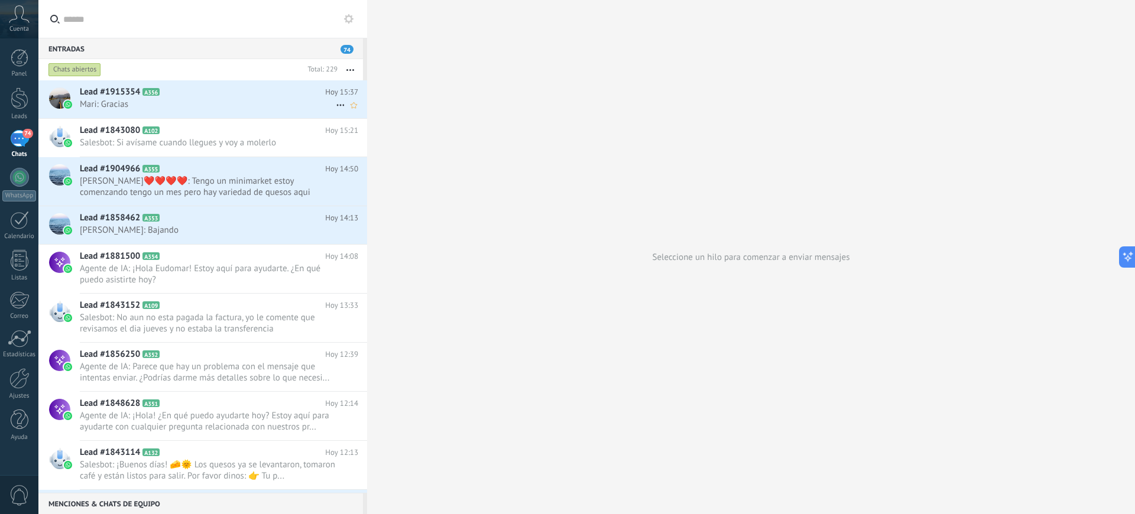
click at [142, 99] on span "Mari: Gracias" at bounding box center [208, 104] width 256 height 11
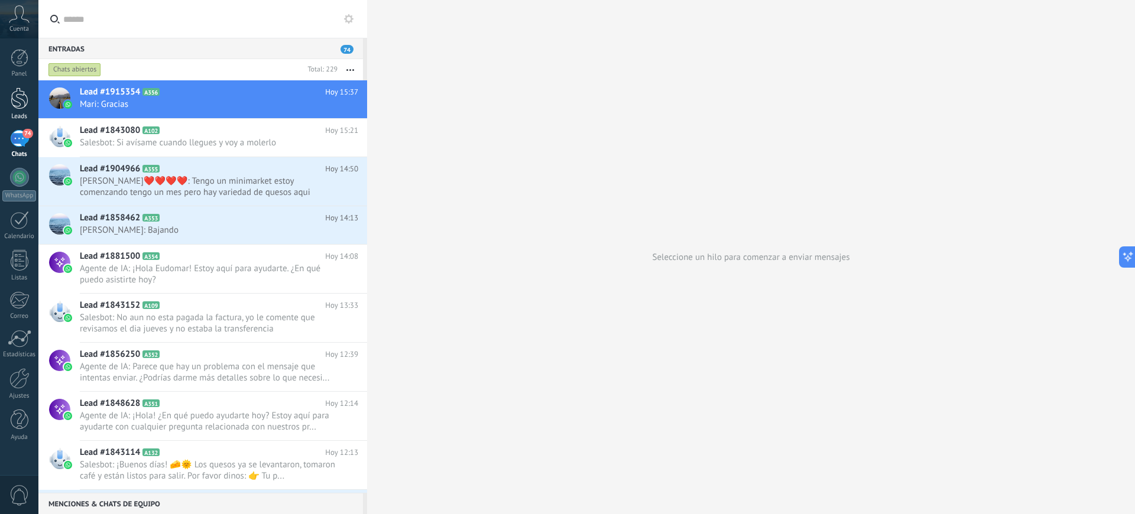
click at [17, 100] on div at bounding box center [20, 98] width 18 height 22
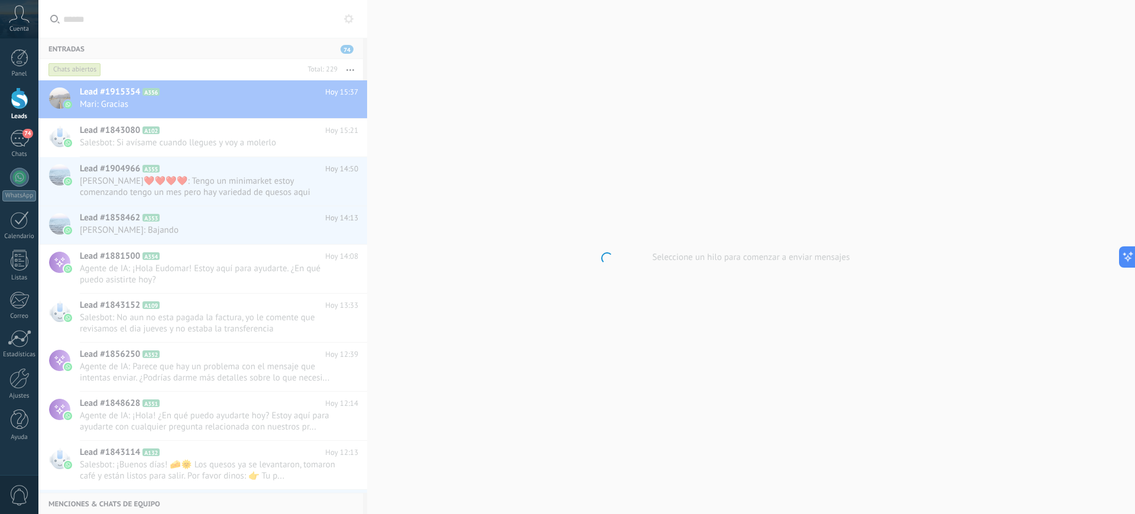
click at [17, 14] on icon at bounding box center [19, 14] width 21 height 18
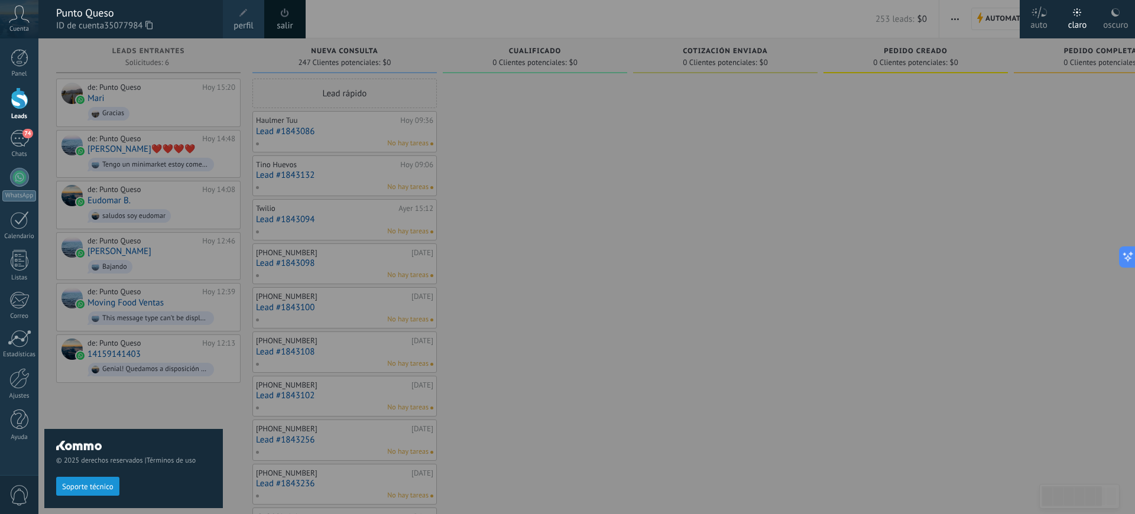
click at [122, 27] on span "35077984" at bounding box center [128, 25] width 48 height 13
click at [99, 12] on div "Punto Queso" at bounding box center [133, 12] width 155 height 13
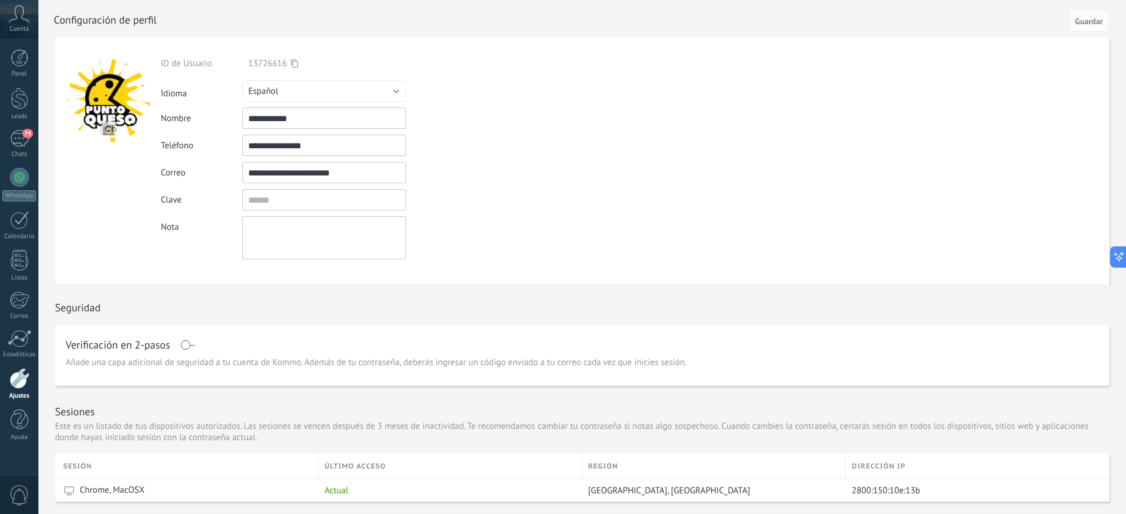
drag, startPoint x: 331, startPoint y: 147, endPoint x: 227, endPoint y: 142, distance: 103.5
click at [227, 142] on div "**********" at bounding box center [352, 145] width 382 height 21
drag, startPoint x: 369, startPoint y: 172, endPoint x: 197, endPoint y: 139, distance: 175.6
click at [197, 139] on div "**********" at bounding box center [352, 158] width 382 height 201
click at [1094, 24] on span "Guardar" at bounding box center [1089, 21] width 28 height 8
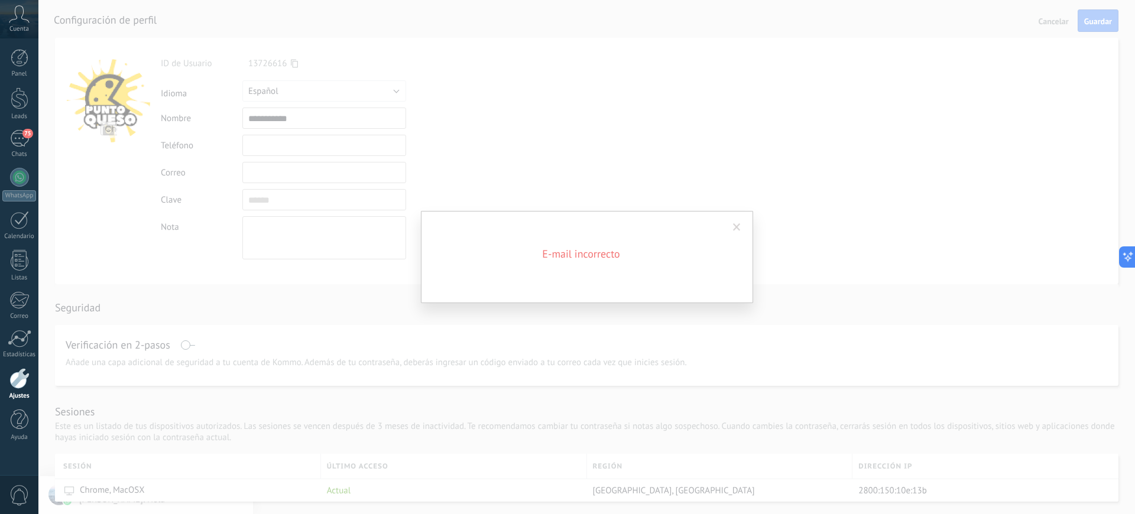
click at [733, 229] on span at bounding box center [737, 227] width 8 height 8
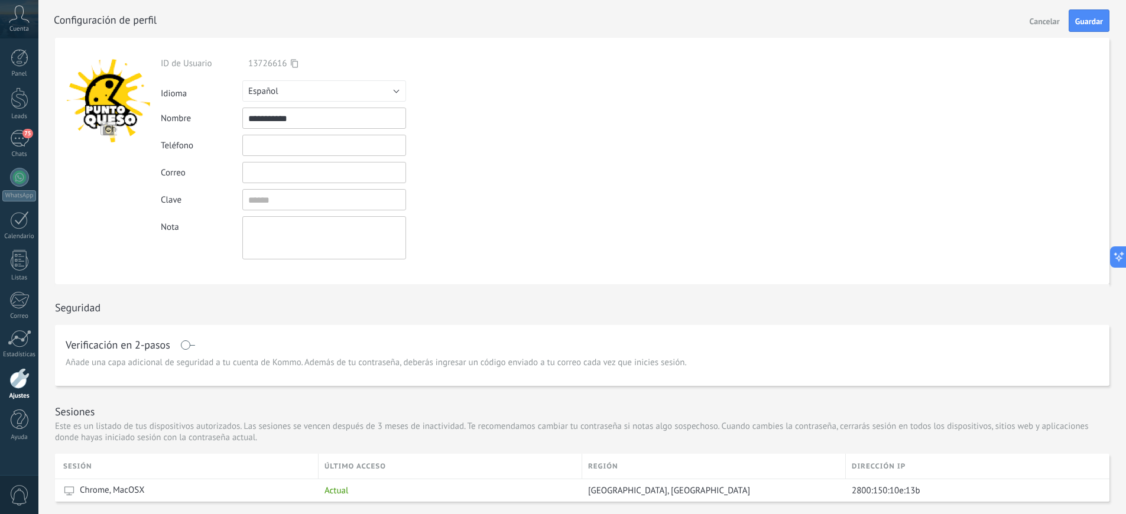
click at [1040, 17] on span "Cancelar" at bounding box center [1044, 21] width 30 height 8
type input "**********"
drag, startPoint x: 331, startPoint y: 140, endPoint x: 219, endPoint y: 123, distance: 113.0
click at [219, 123] on div "**********" at bounding box center [352, 158] width 382 height 201
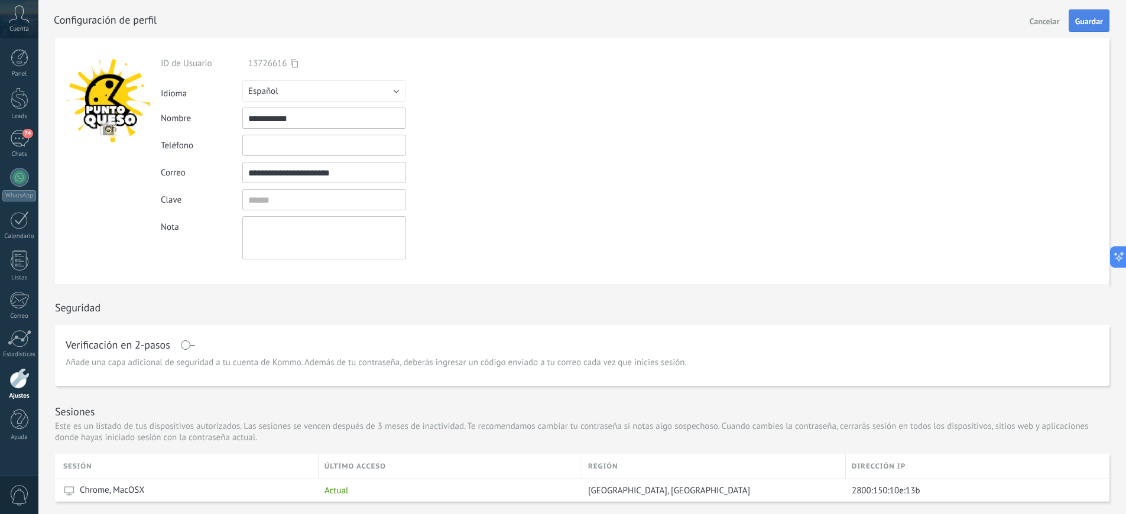
click at [1074, 20] on button "Guardar" at bounding box center [1088, 20] width 41 height 22
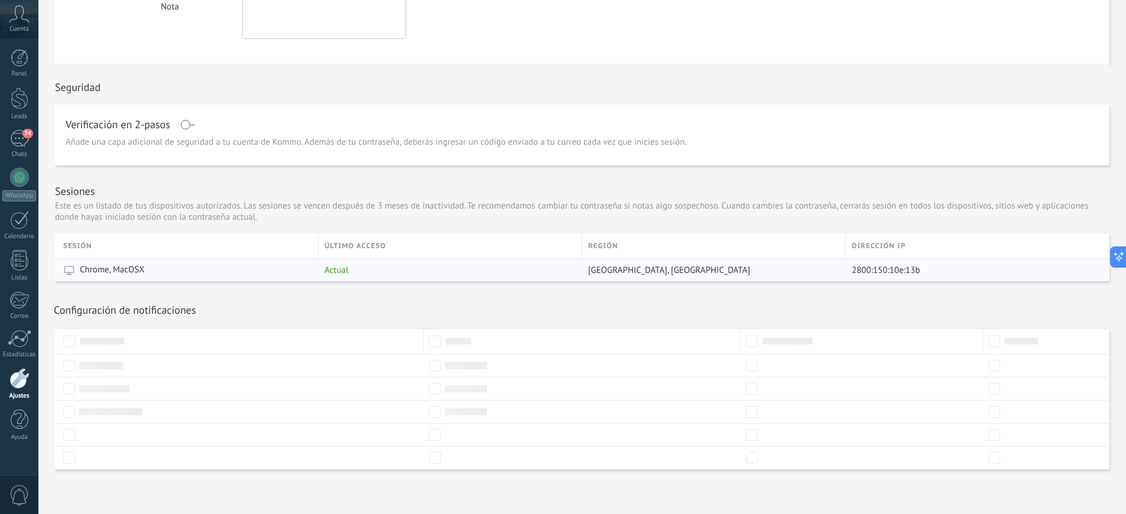
click at [136, 272] on span "Chrome, MacOSX" at bounding box center [112, 270] width 65 height 12
click at [343, 269] on span "Actual" at bounding box center [336, 270] width 24 height 11
click at [641, 268] on span "[GEOGRAPHIC_DATA], [GEOGRAPHIC_DATA]" at bounding box center [669, 270] width 162 height 11
click at [863, 264] on div "2800:150:10e:13b" at bounding box center [973, 270] width 255 height 22
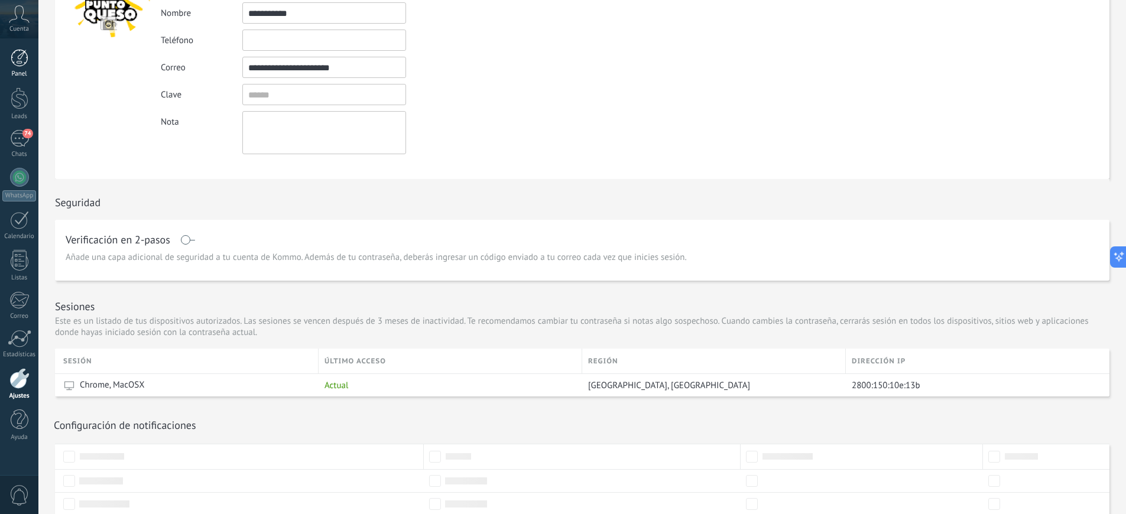
click at [18, 62] on div at bounding box center [20, 58] width 18 height 18
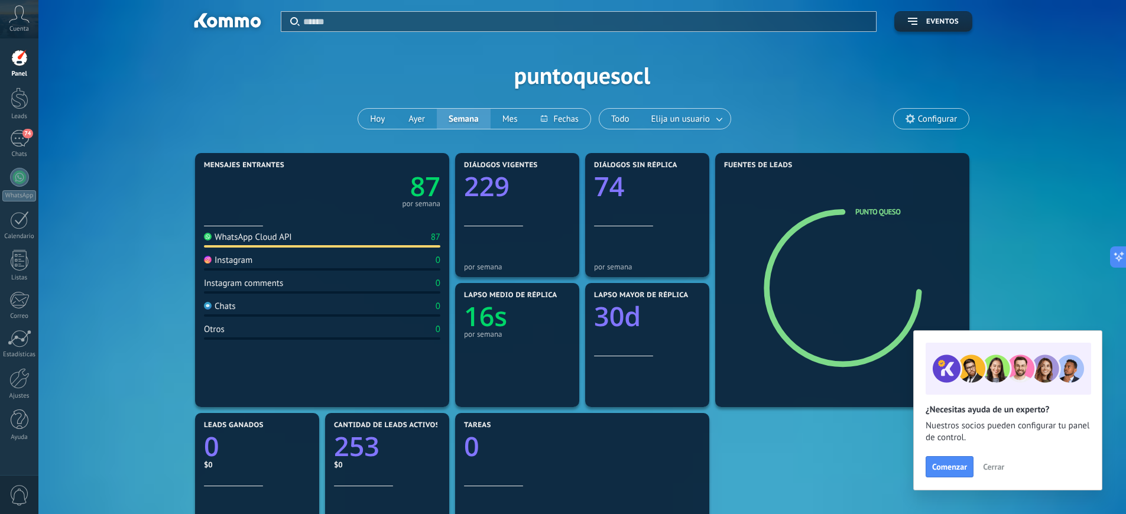
click at [909, 119] on icon at bounding box center [909, 118] width 9 height 9
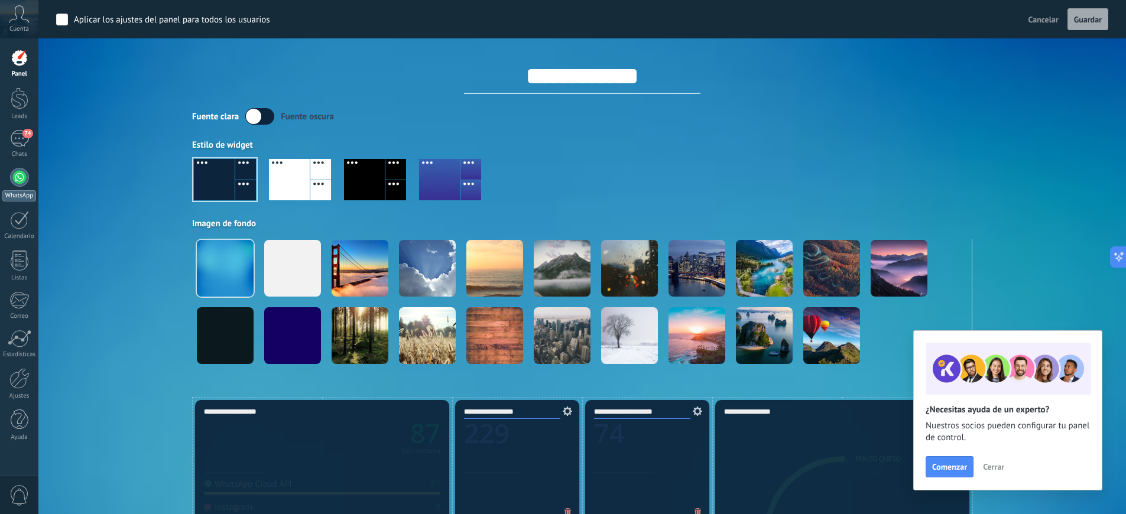
click at [14, 185] on div at bounding box center [19, 177] width 19 height 19
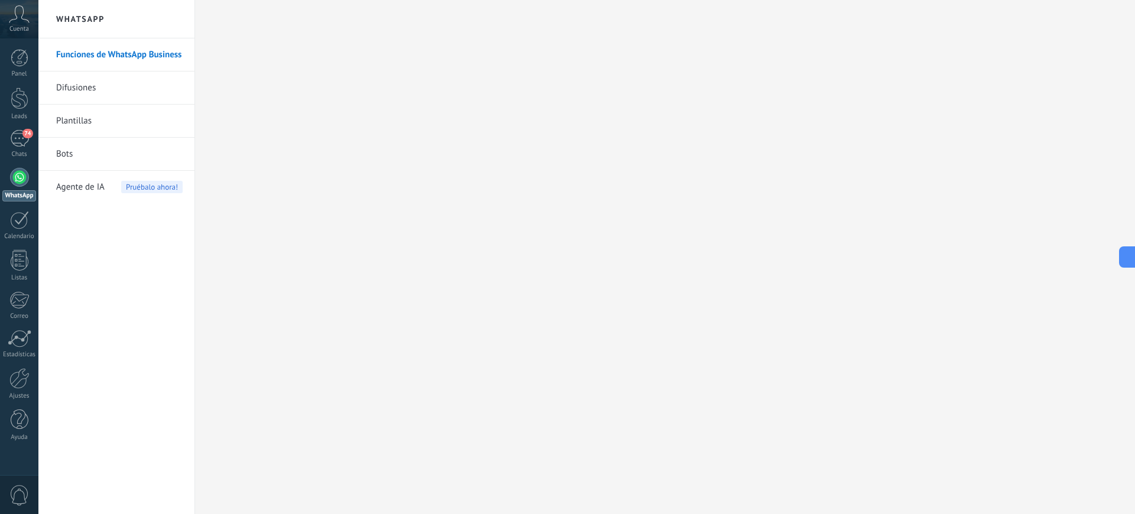
click at [132, 56] on link "Funciones de WhatsApp Business" at bounding box center [119, 54] width 126 height 33
click at [94, 88] on link "Difusiones" at bounding box center [119, 87] width 126 height 33
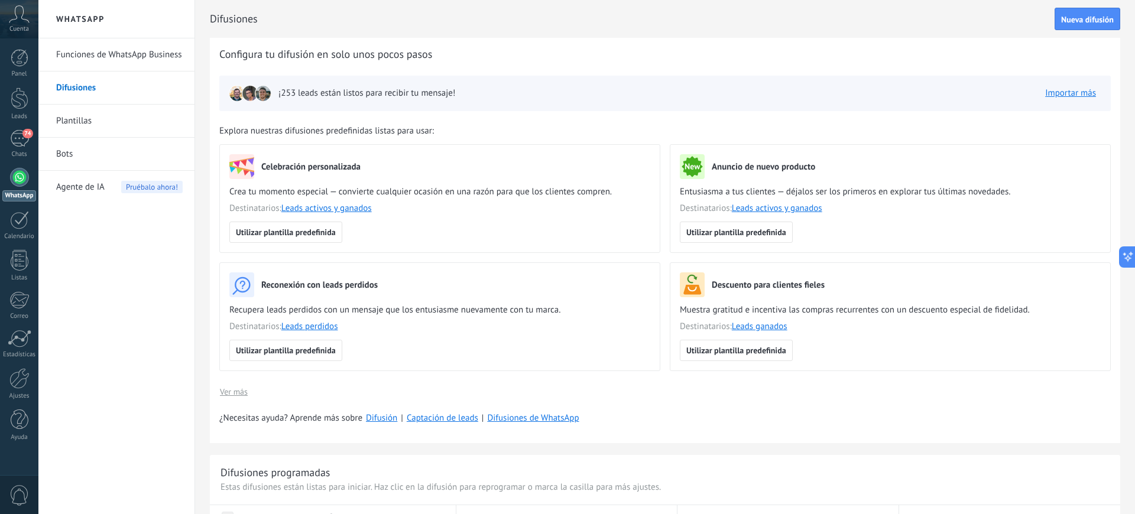
click at [70, 123] on link "Plantillas" at bounding box center [119, 121] width 126 height 33
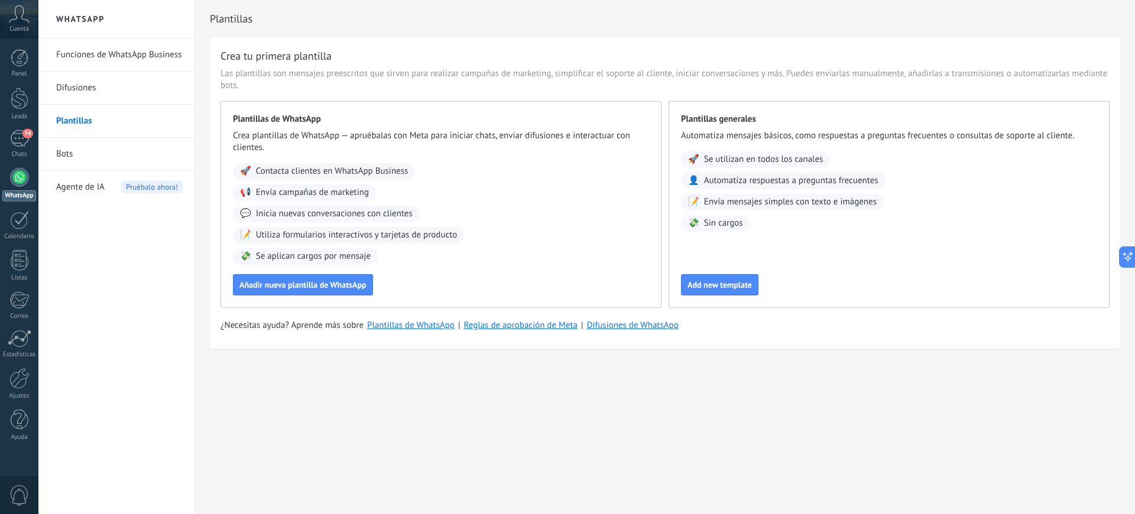
click at [77, 155] on link "Bots" at bounding box center [119, 154] width 126 height 33
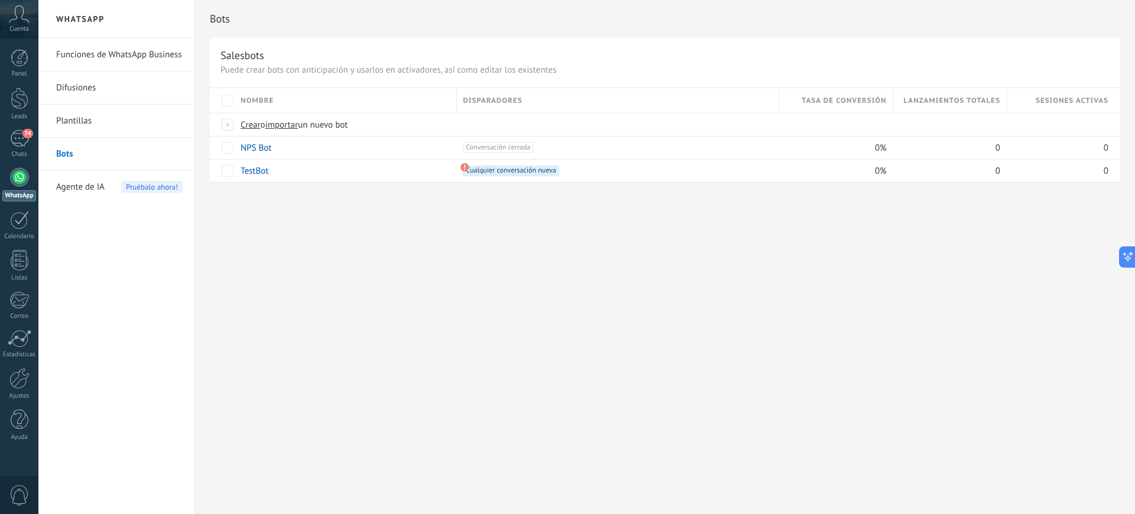
click at [79, 191] on span "Agente de IA" at bounding box center [80, 187] width 48 height 33
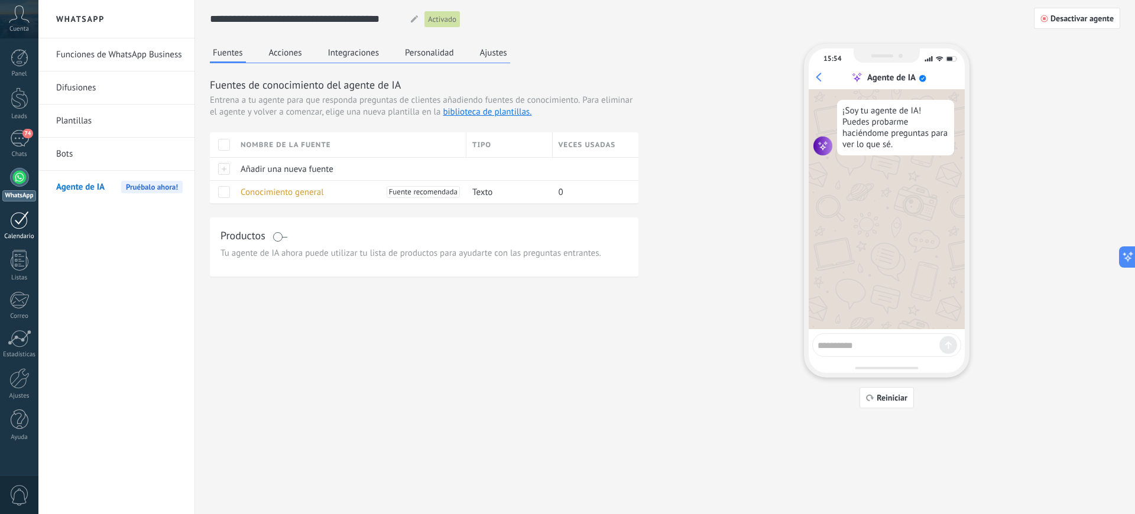
click at [19, 229] on link "Calendario" at bounding box center [19, 226] width 38 height 30
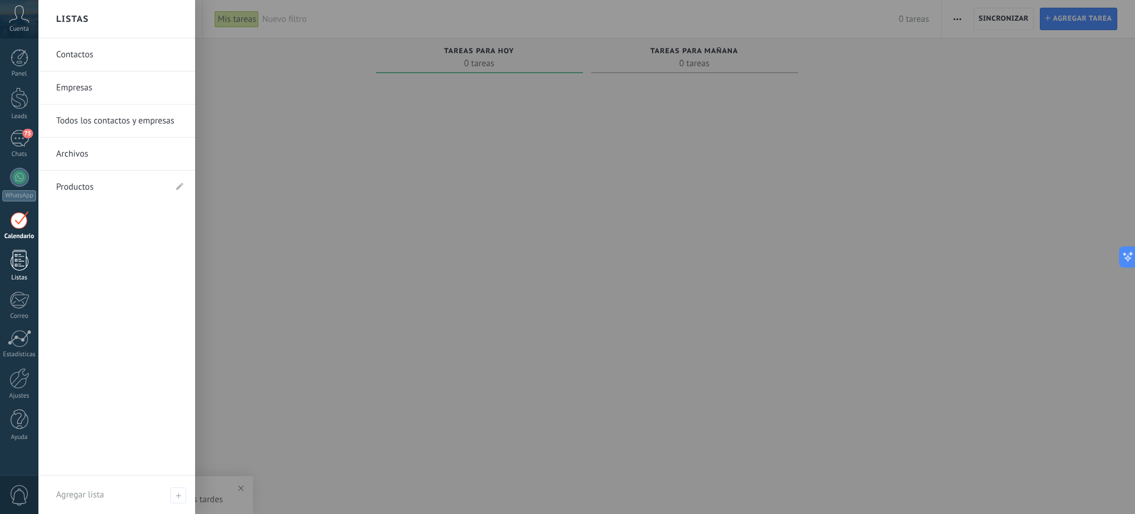
click at [21, 260] on div at bounding box center [20, 260] width 18 height 21
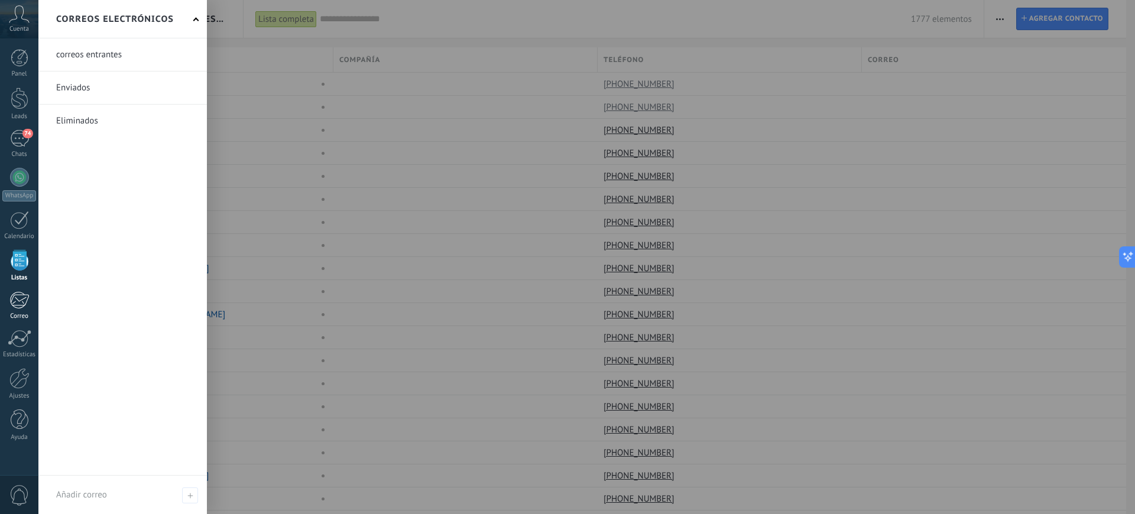
click at [19, 302] on div at bounding box center [18, 300] width 19 height 18
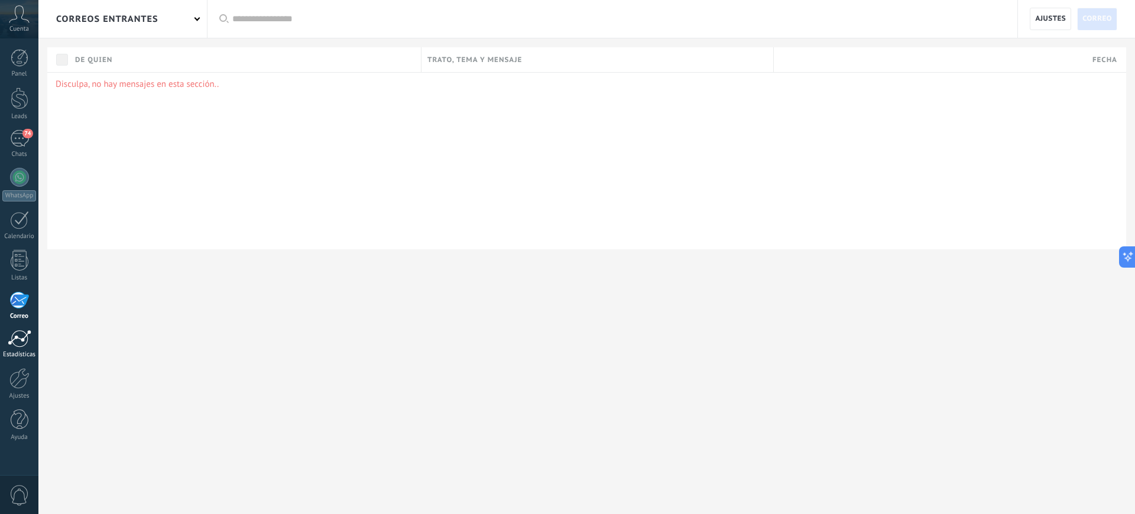
click at [21, 336] on div at bounding box center [20, 339] width 24 height 18
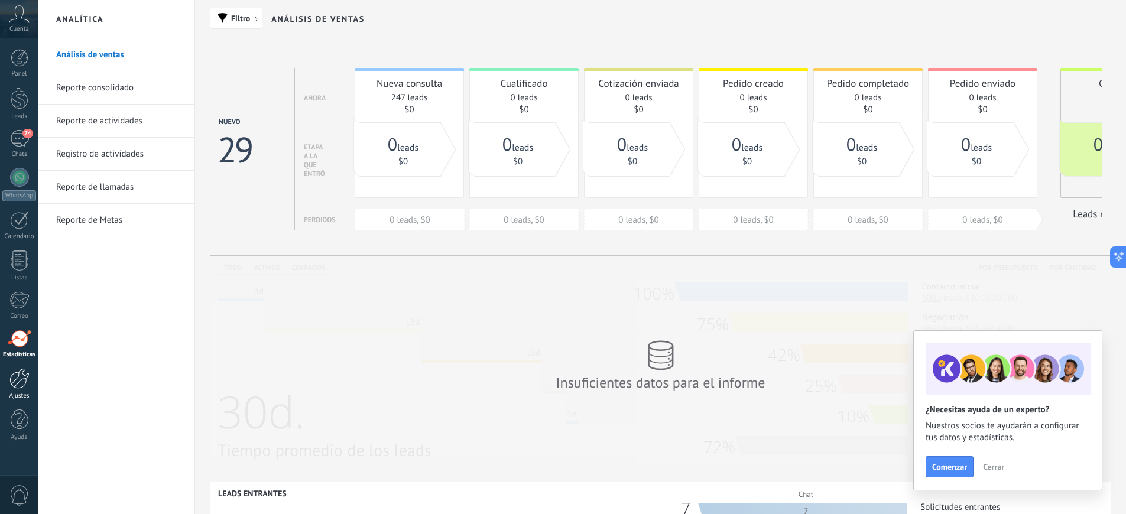
click at [17, 379] on div at bounding box center [19, 378] width 20 height 21
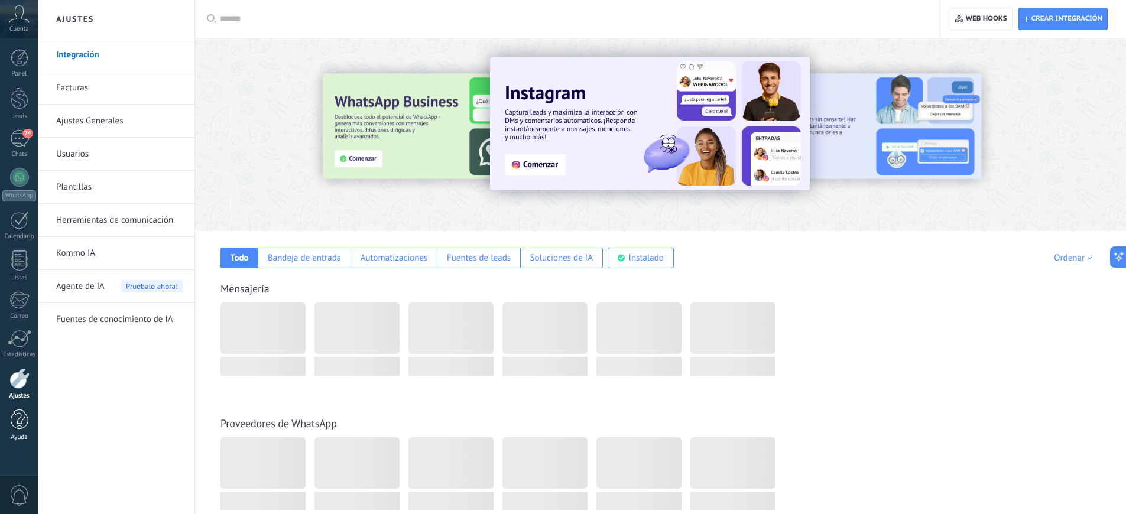
click at [18, 422] on div at bounding box center [20, 419] width 18 height 21
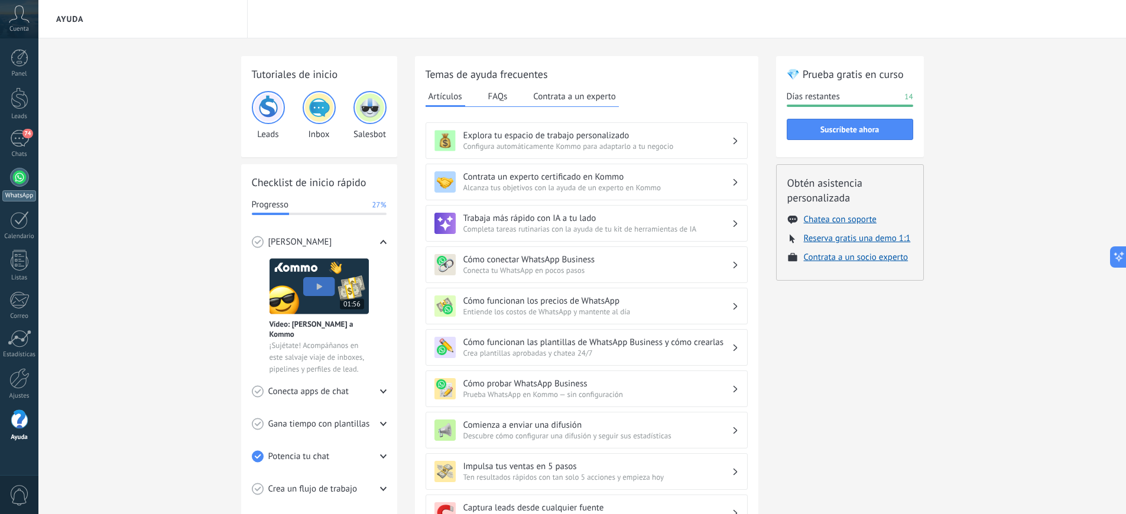
click at [17, 176] on div at bounding box center [19, 177] width 19 height 19
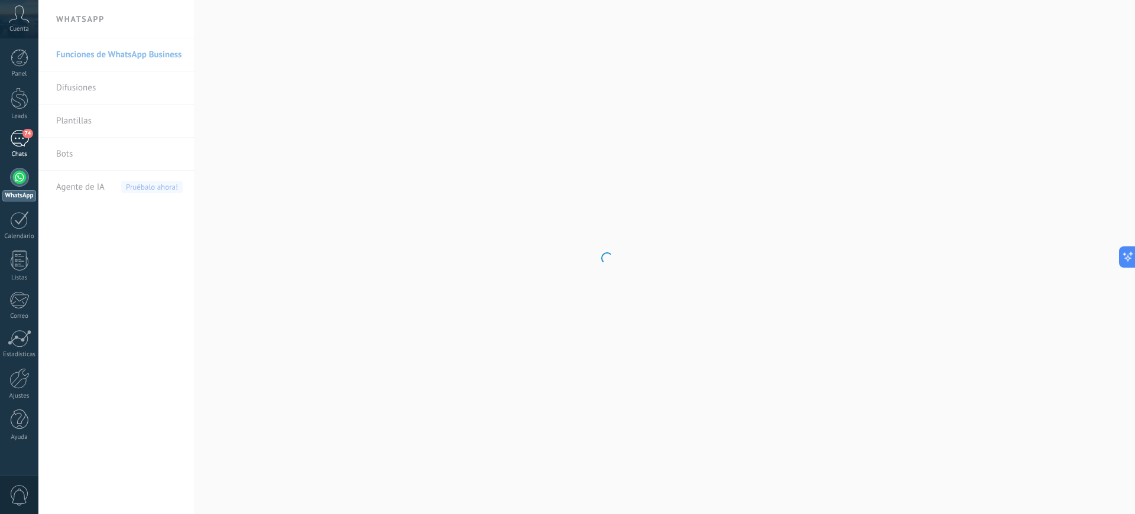
click at [13, 139] on div "74" at bounding box center [19, 138] width 19 height 17
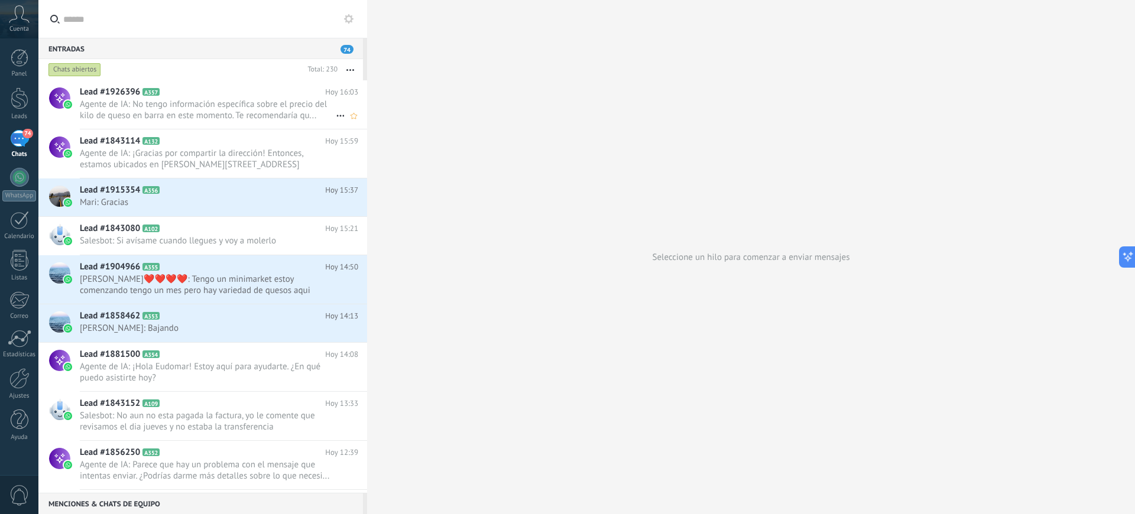
click at [197, 102] on span "Agente de IA: No tengo información específica sobre el precio del kilo de queso…" at bounding box center [208, 110] width 256 height 22
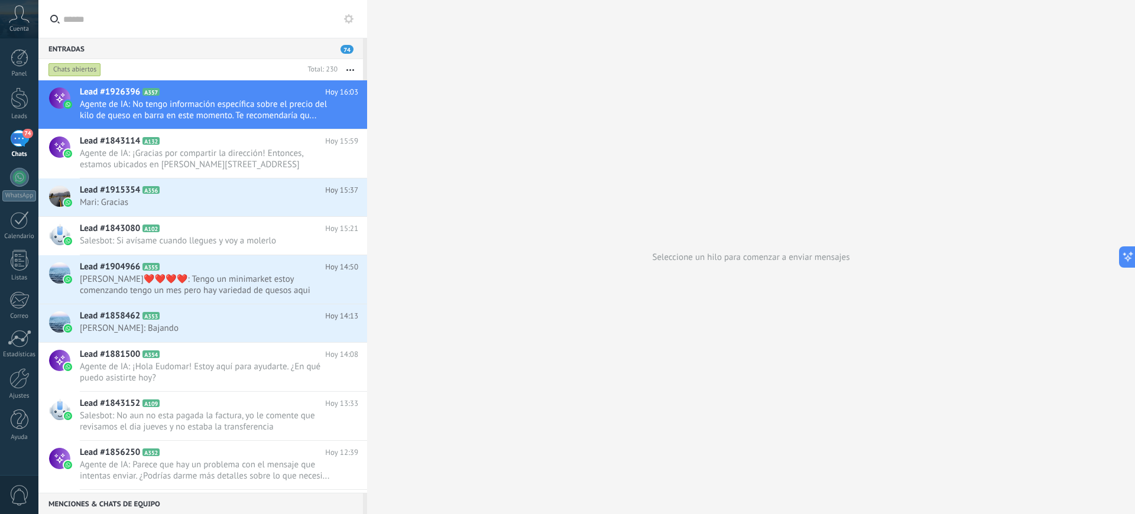
click at [346, 69] on button "button" at bounding box center [349, 69] width 25 height 21
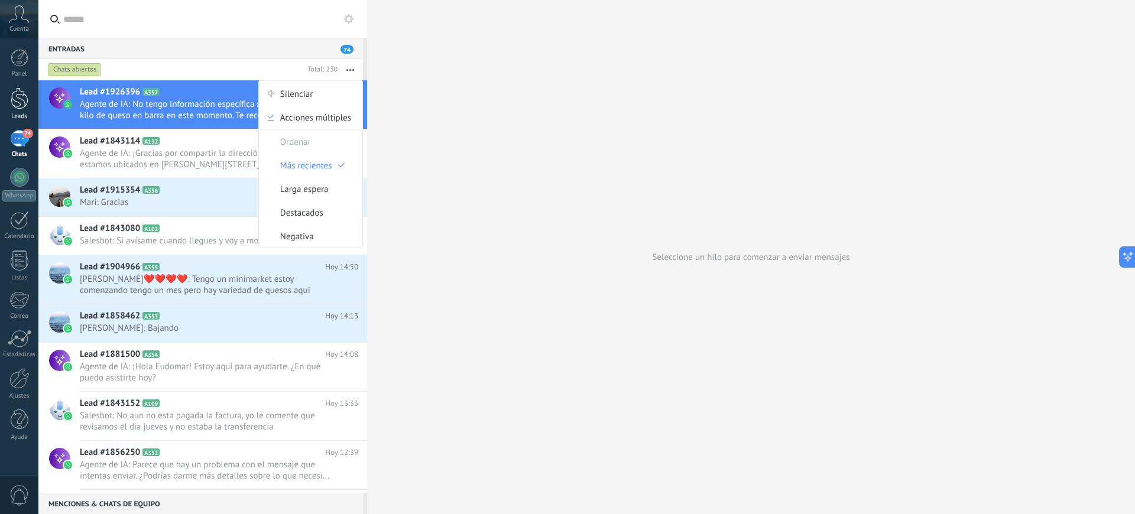
click at [22, 92] on div at bounding box center [20, 98] width 18 height 22
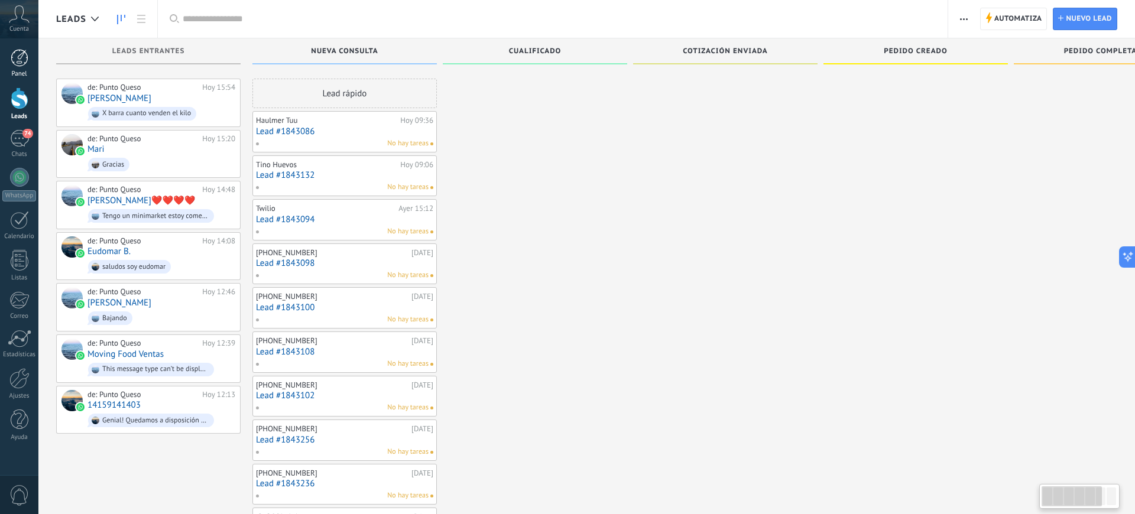
click at [21, 65] on div at bounding box center [20, 58] width 18 height 18
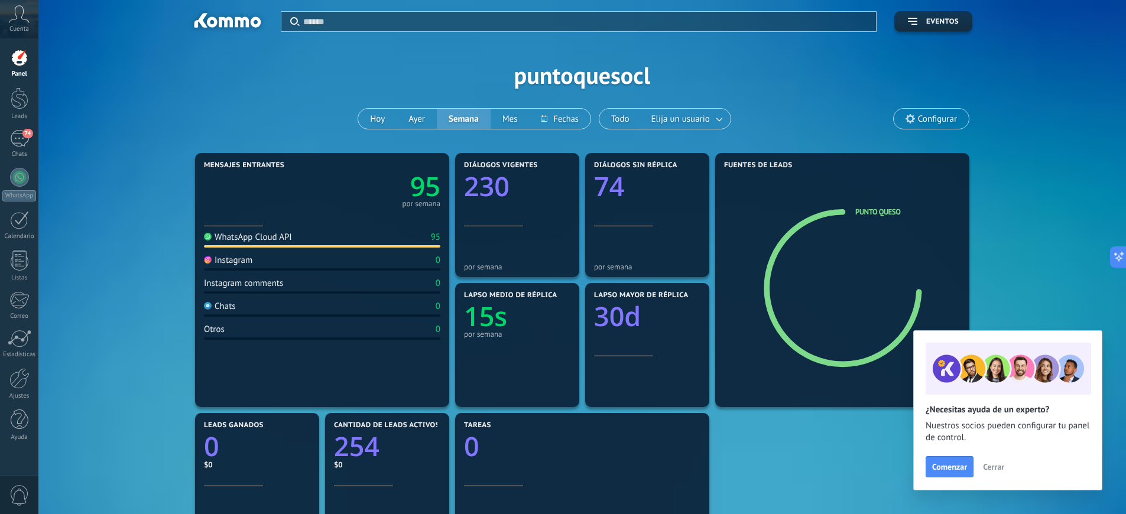
click at [919, 117] on span "Configurar" at bounding box center [937, 119] width 39 height 10
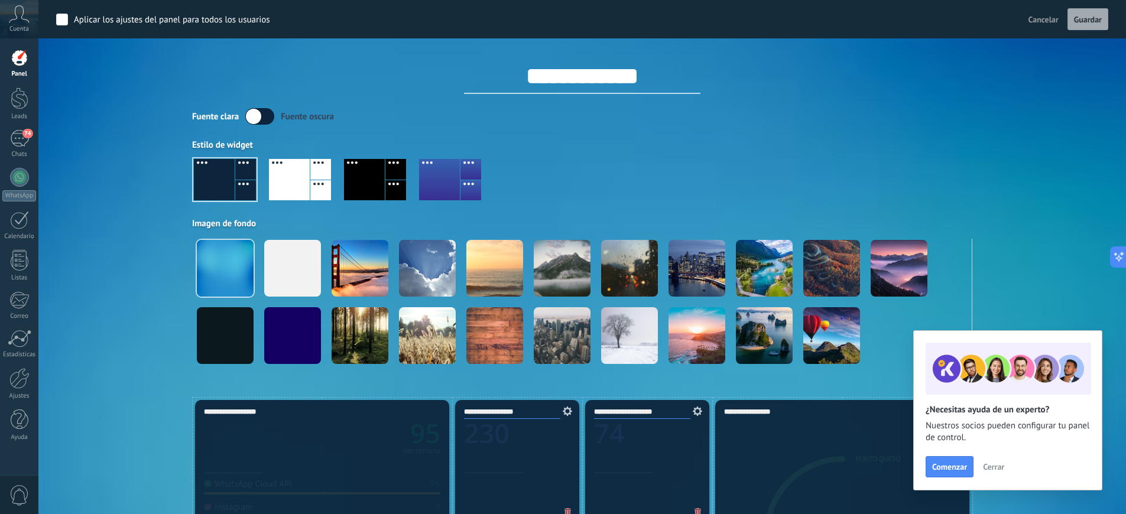
click at [21, 24] on div "Cuenta" at bounding box center [19, 19] width 38 height 38
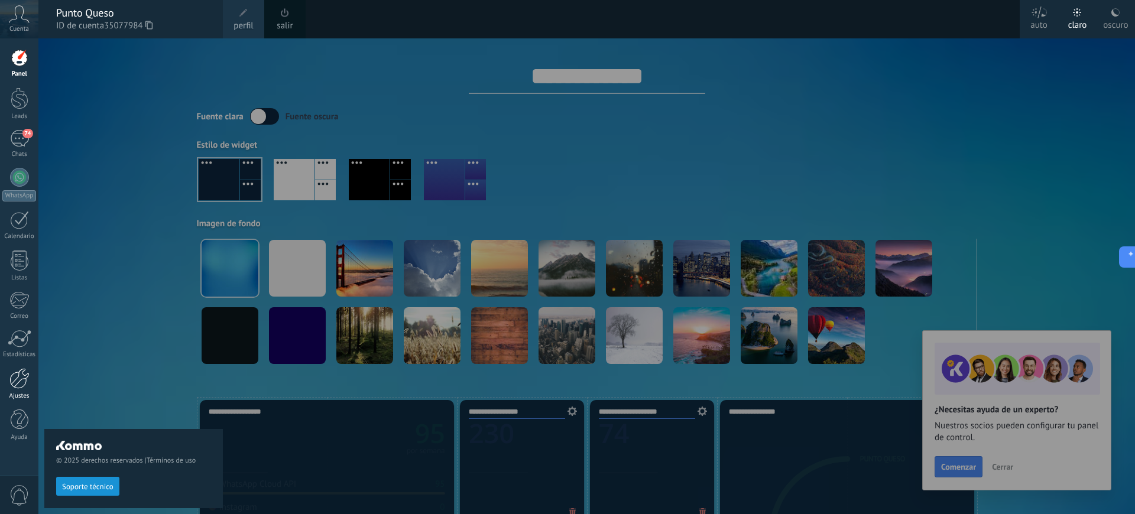
click at [15, 381] on div at bounding box center [19, 378] width 20 height 21
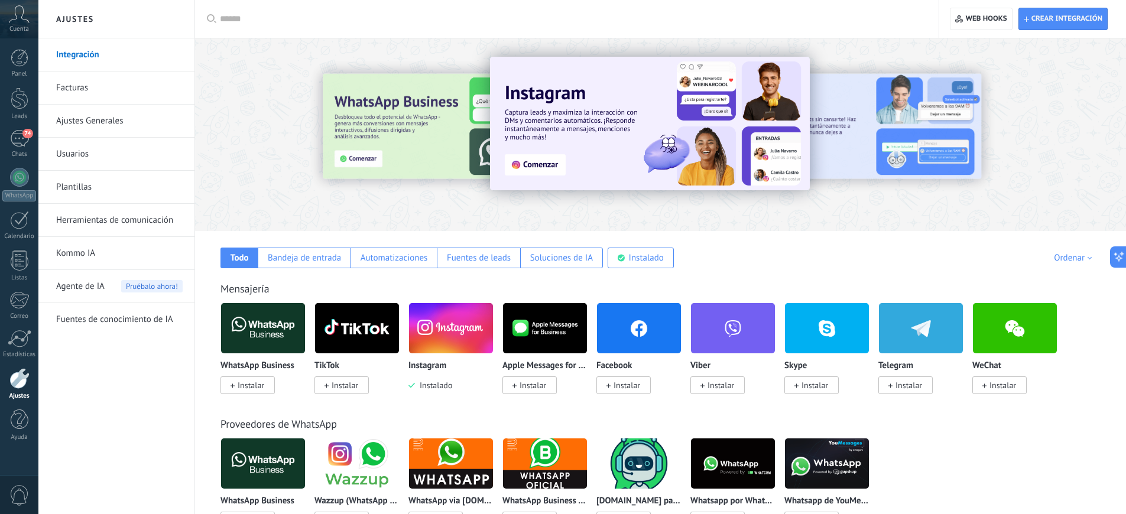
click at [73, 52] on link "Integración" at bounding box center [119, 54] width 126 height 33
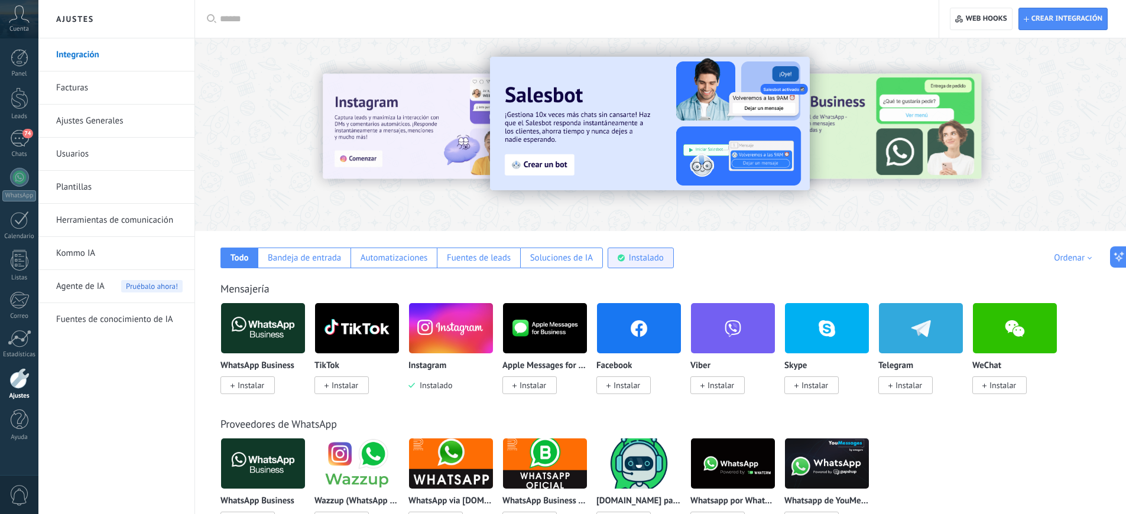
click at [639, 265] on div "Instalado" at bounding box center [640, 258] width 66 height 21
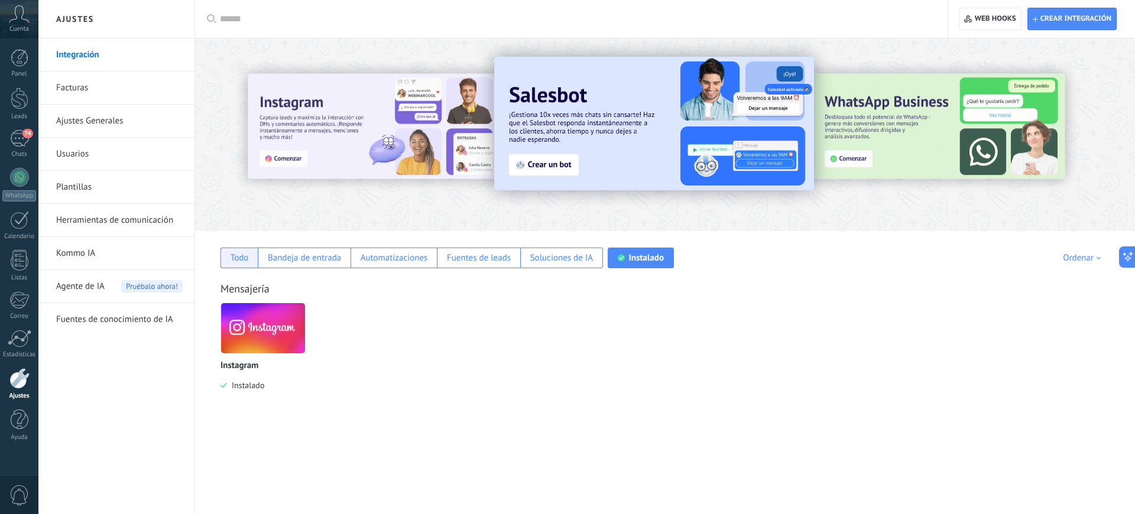
click at [240, 259] on div "Todo" at bounding box center [239, 257] width 18 height 11
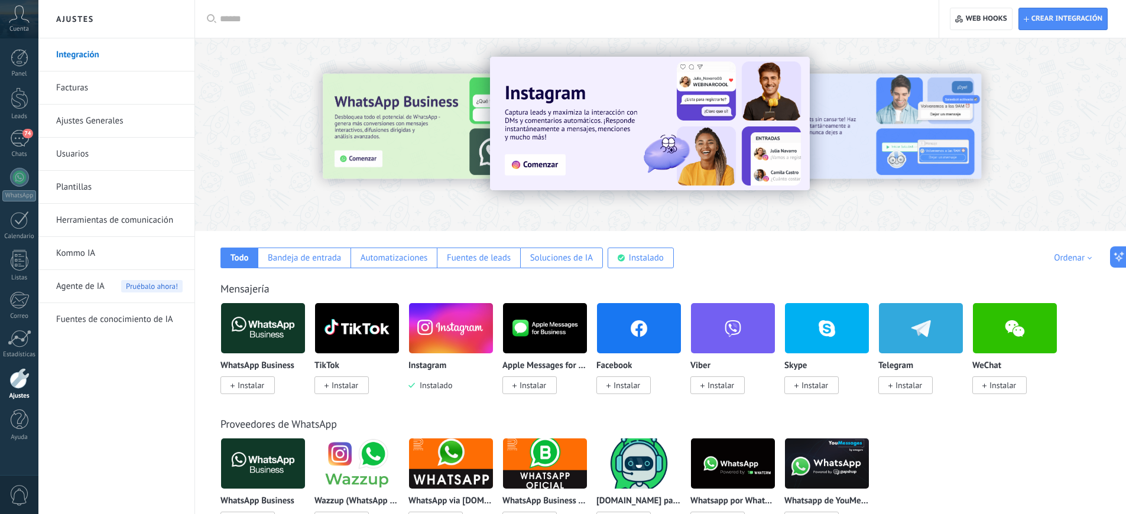
click at [94, 93] on link "Facturas" at bounding box center [119, 87] width 126 height 33
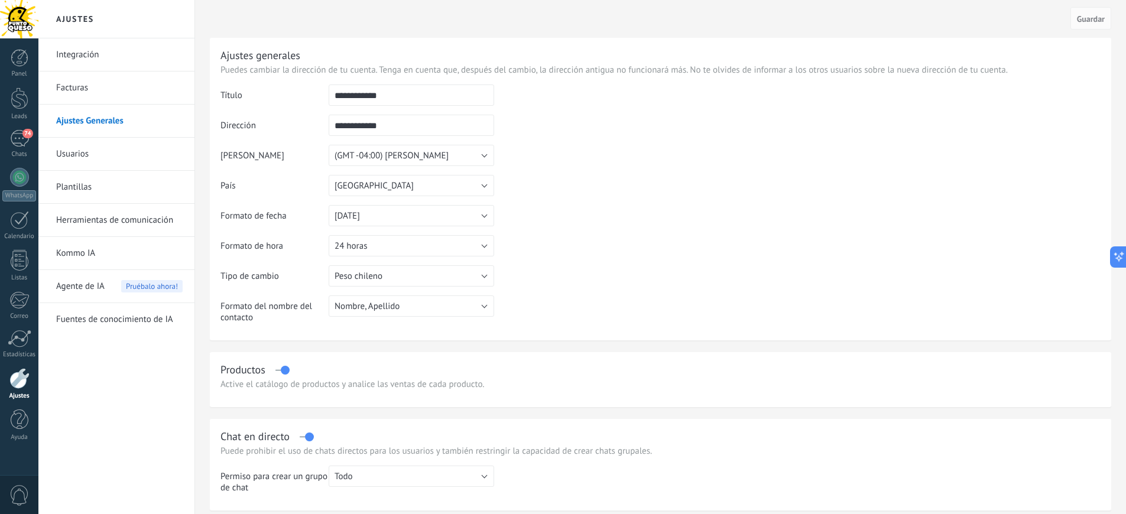
click at [93, 151] on link "Usuarios" at bounding box center [119, 154] width 126 height 33
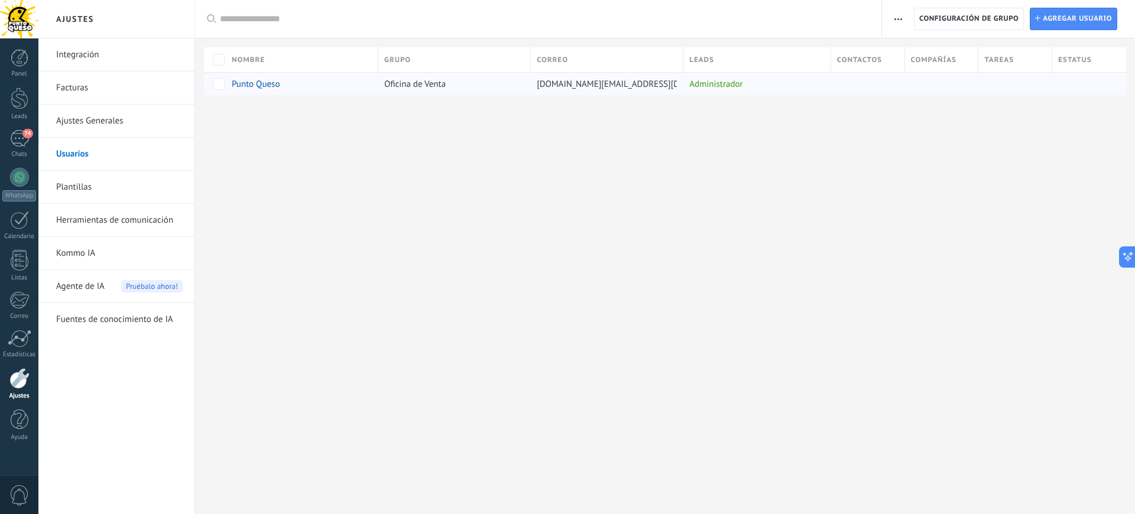
click at [411, 85] on span "Oficina de Venta" at bounding box center [414, 84] width 61 height 11
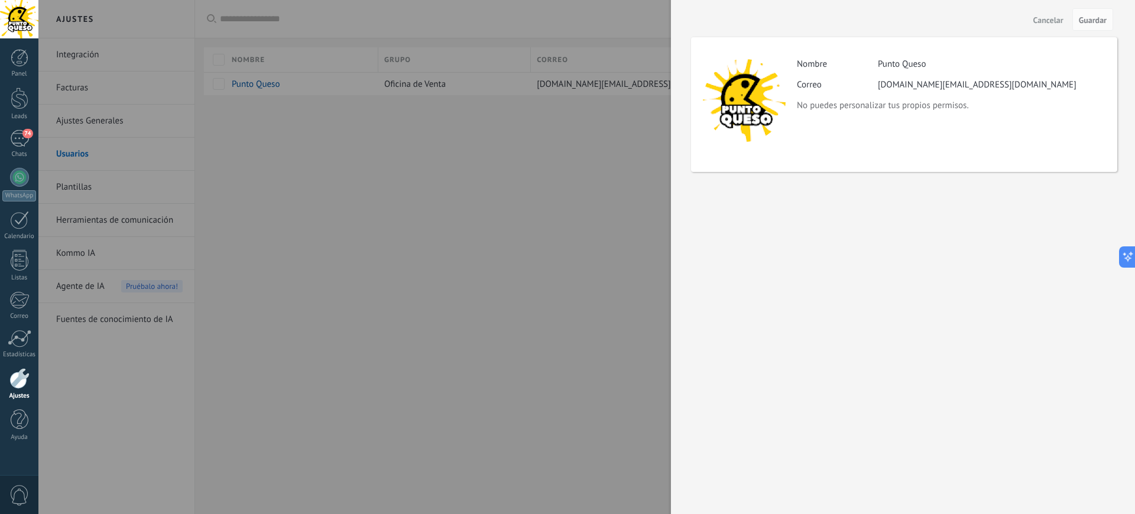
click at [252, 81] on div at bounding box center [567, 257] width 1135 height 514
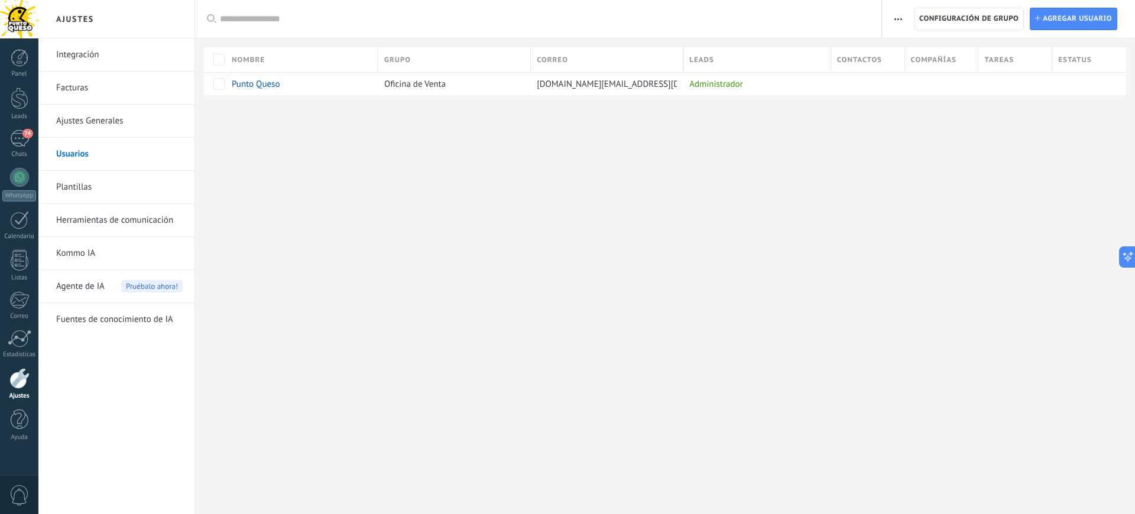
click at [100, 188] on link "Plantillas" at bounding box center [119, 187] width 126 height 33
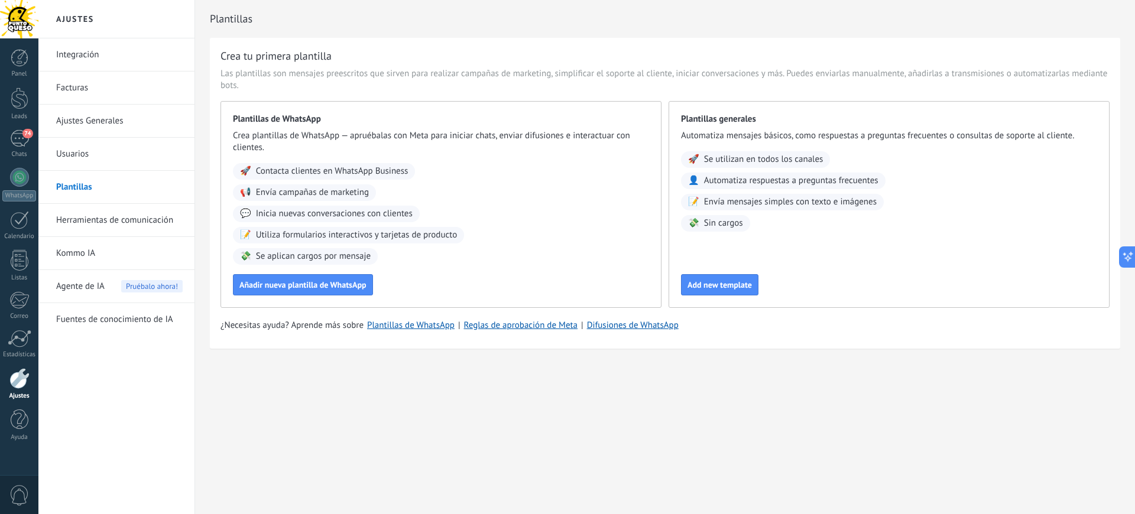
click at [106, 222] on link "Herramientas de comunicación" at bounding box center [119, 220] width 126 height 33
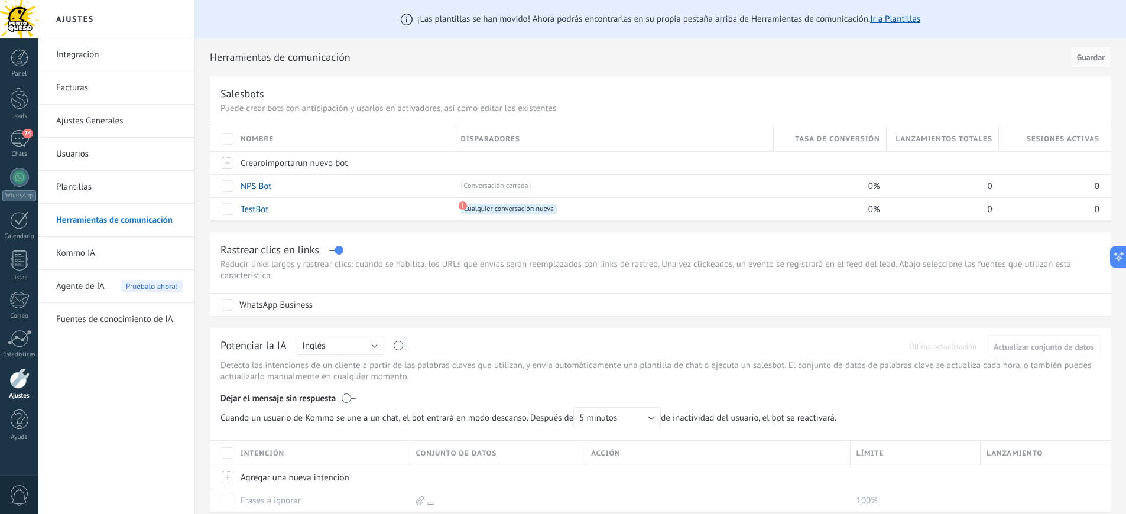
click at [95, 56] on link "Integración" at bounding box center [119, 54] width 126 height 33
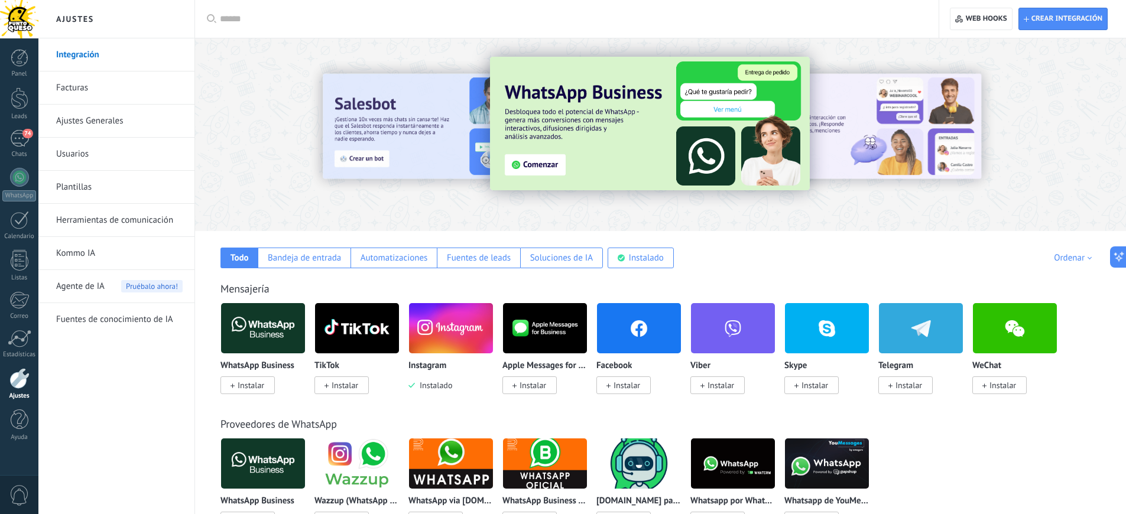
click at [259, 327] on img at bounding box center [263, 328] width 84 height 57
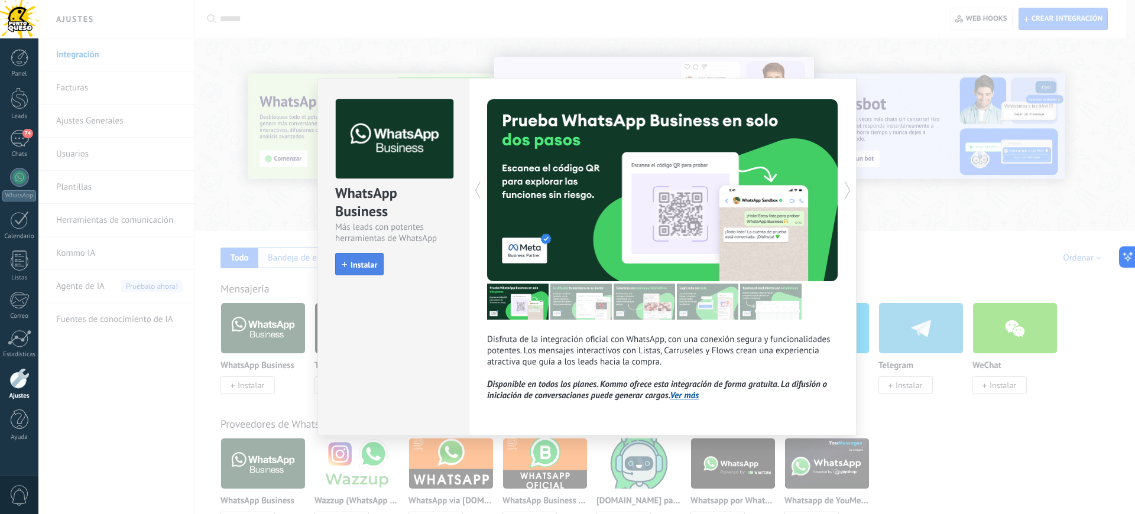
click at [358, 263] on span "Instalar" at bounding box center [363, 265] width 27 height 8
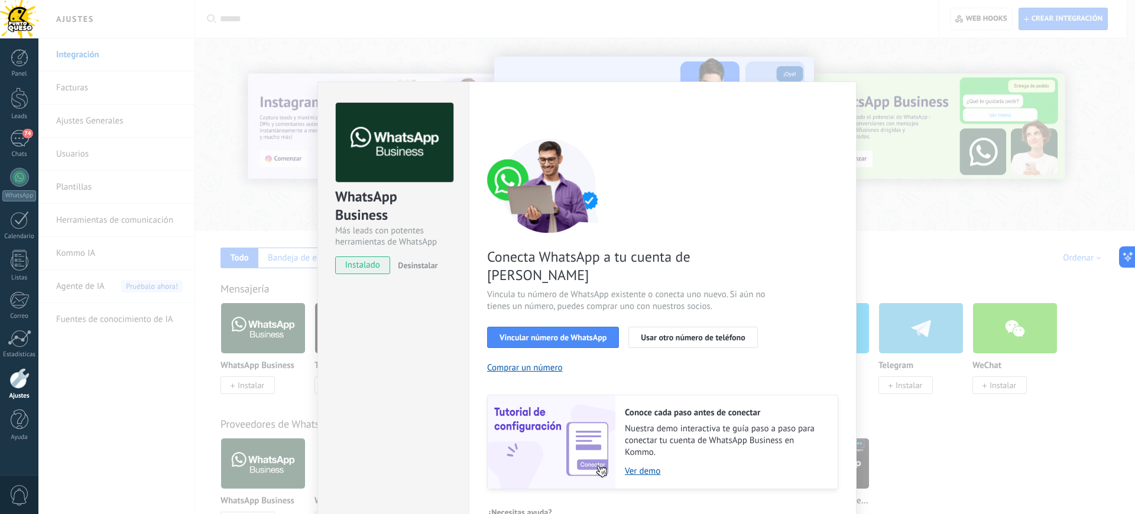
click at [992, 464] on div "WhatsApp Business Más leads con potentes herramientas de WhatsApp instalado Des…" at bounding box center [586, 257] width 1096 height 514
click at [424, 264] on div "WhatsApp Business Más leads con potentes herramientas de WhatsApp instalado Des…" at bounding box center [586, 257] width 1096 height 514
click at [411, 263] on div "WhatsApp Business Más leads con potentes herramientas de WhatsApp instalado Des…" at bounding box center [586, 257] width 1096 height 514
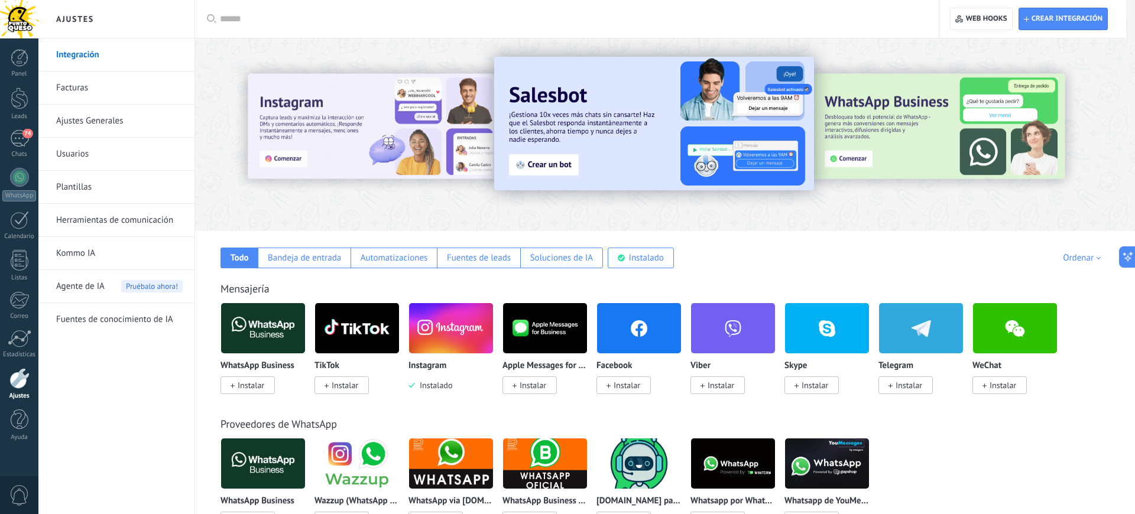
click at [406, 265] on div at bounding box center [586, 257] width 1096 height 514
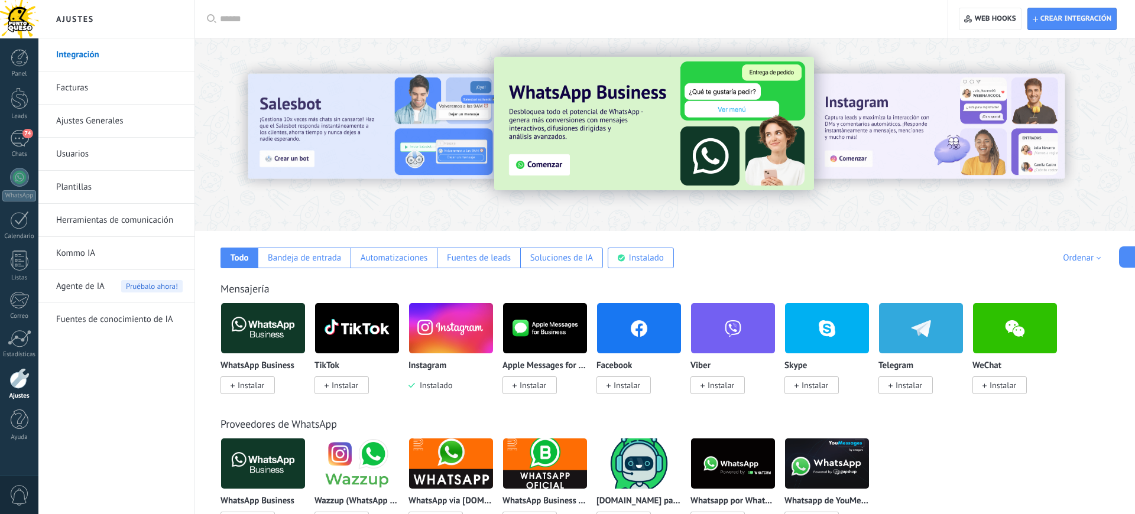
click at [284, 210] on div at bounding box center [665, 132] width 940 height 170
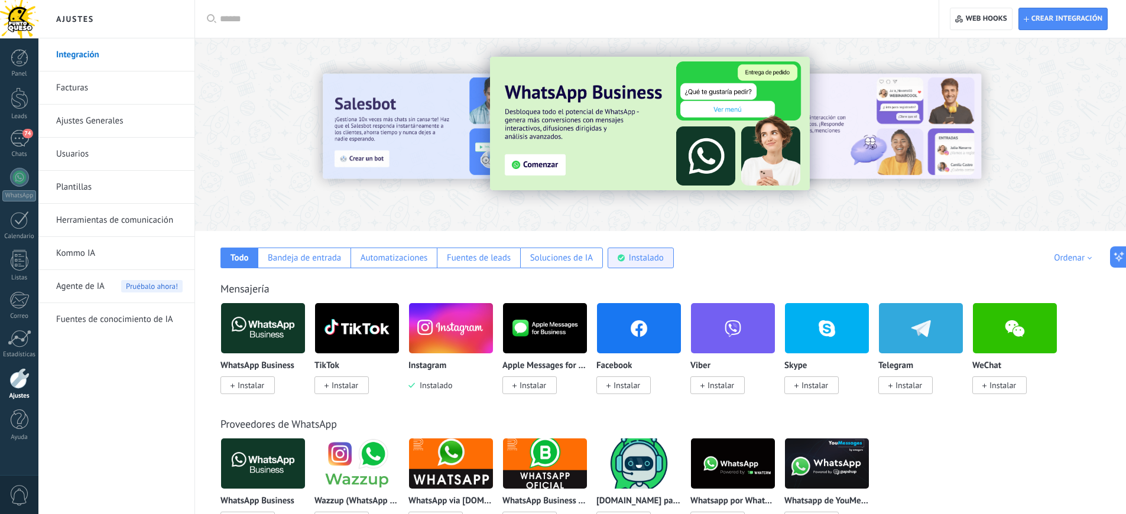
click at [642, 256] on div "Instalado" at bounding box center [646, 257] width 35 height 11
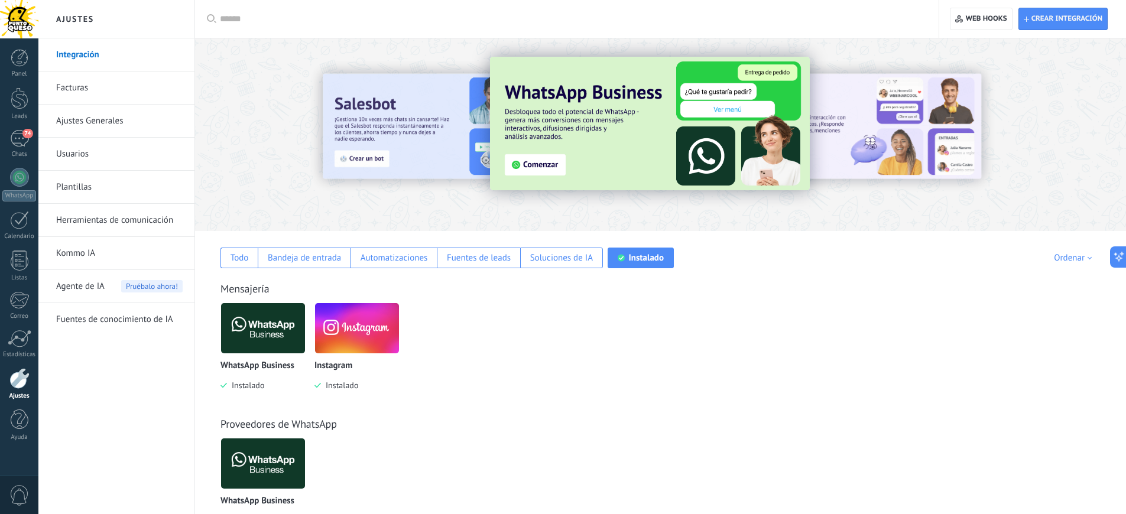
click at [248, 324] on img at bounding box center [263, 328] width 84 height 57
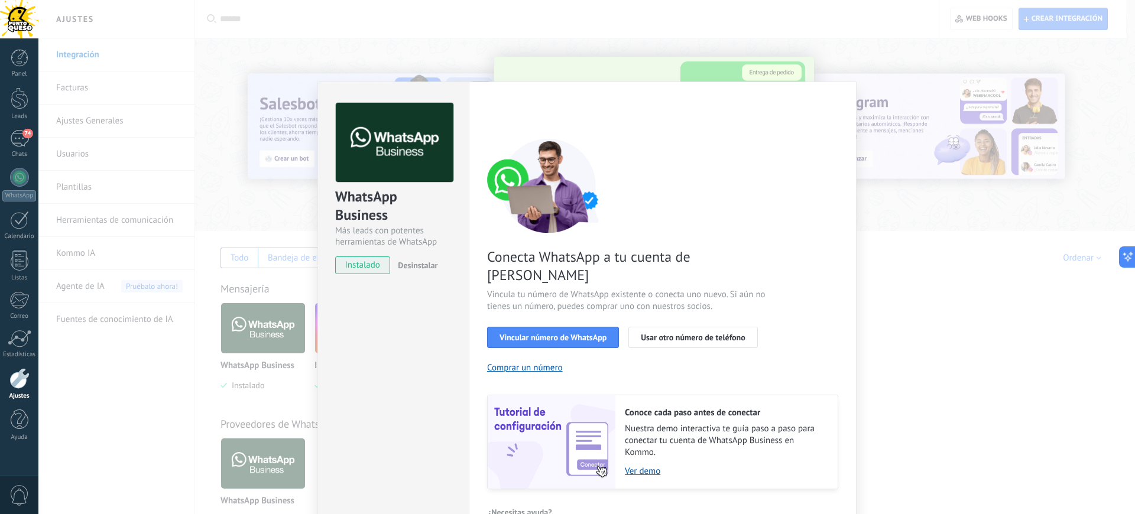
click at [420, 262] on span "Desinstalar" at bounding box center [418, 265] width 40 height 11
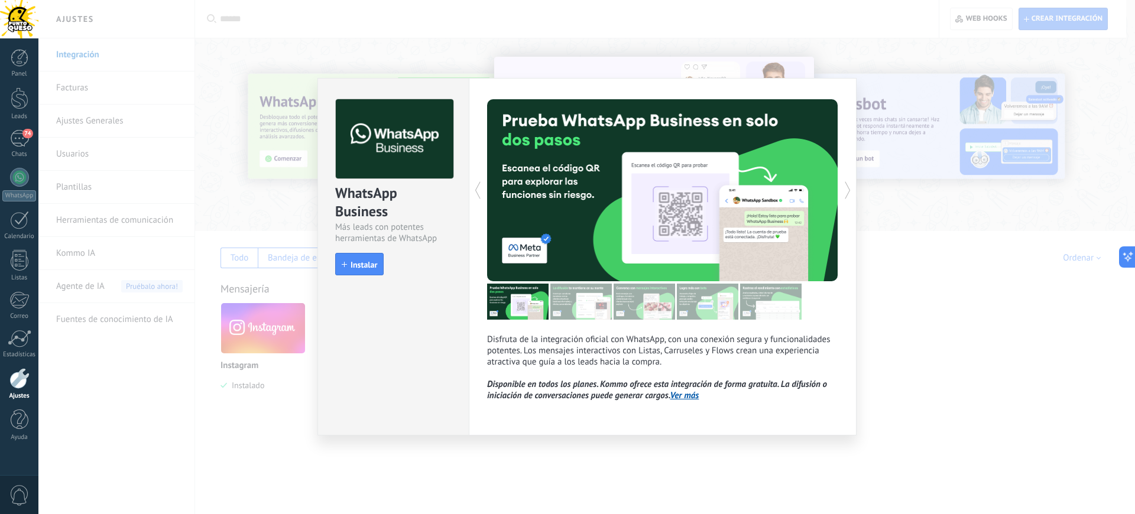
click at [941, 323] on div "WhatsApp Business Más leads con potentes herramientas de WhatsApp install Insta…" at bounding box center [586, 257] width 1096 height 514
